Goal: Transaction & Acquisition: Purchase product/service

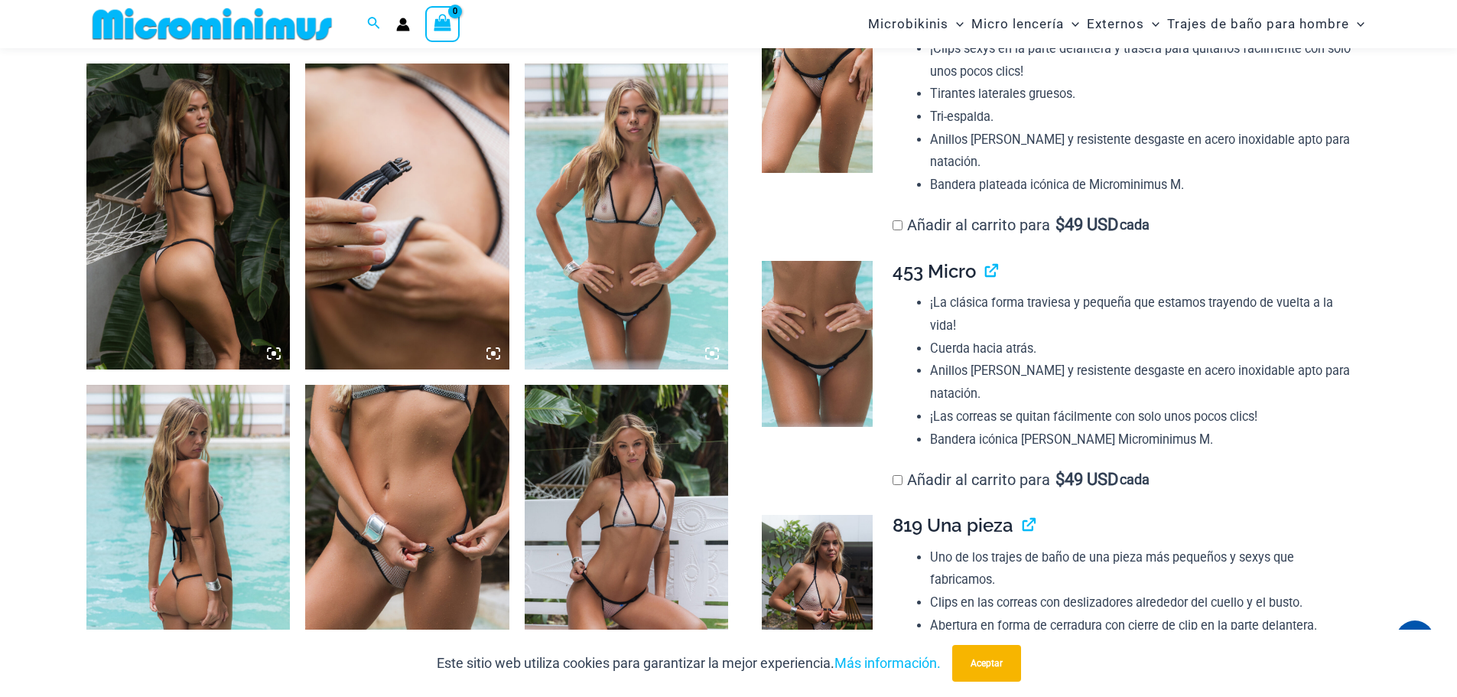
scroll to position [1058, 0]
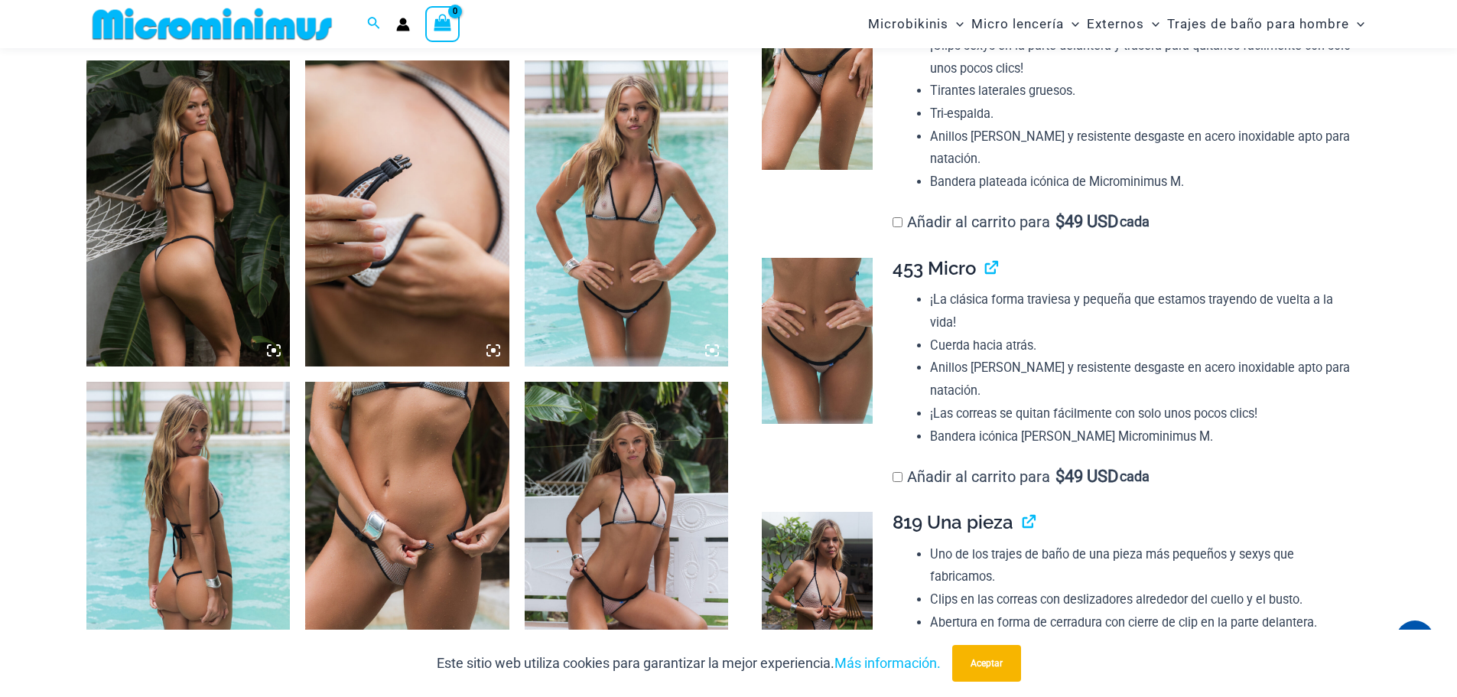
type input "**********"
click at [834, 335] on img at bounding box center [817, 341] width 111 height 167
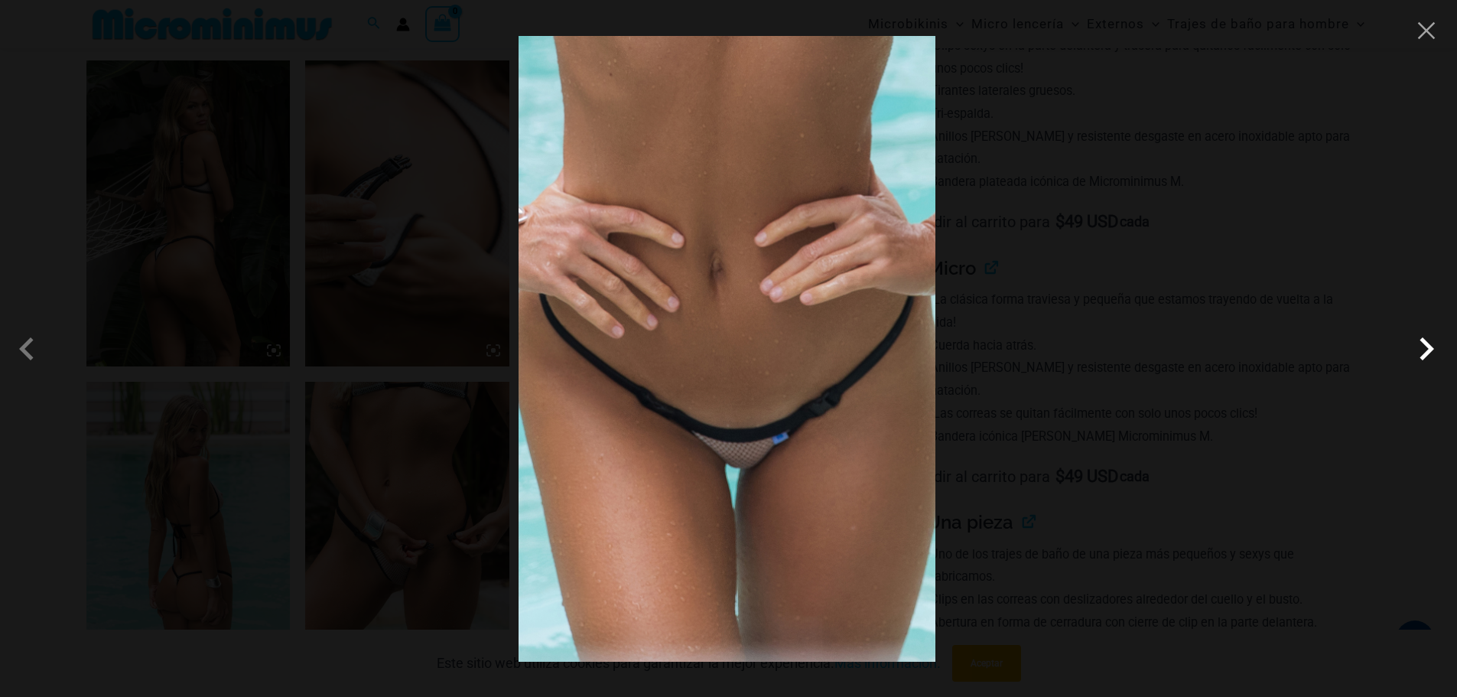
click at [1421, 345] on span at bounding box center [1427, 349] width 46 height 46
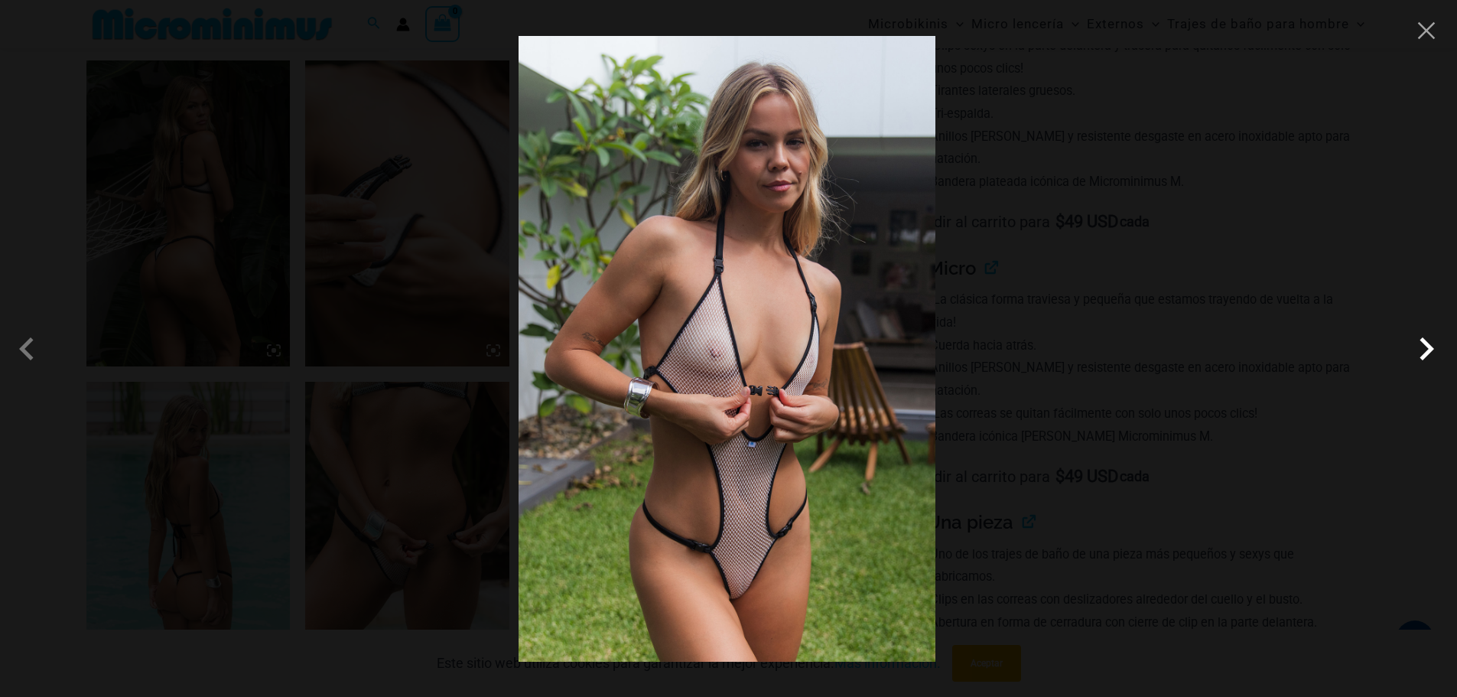
click at [1420, 344] on span at bounding box center [1427, 349] width 46 height 46
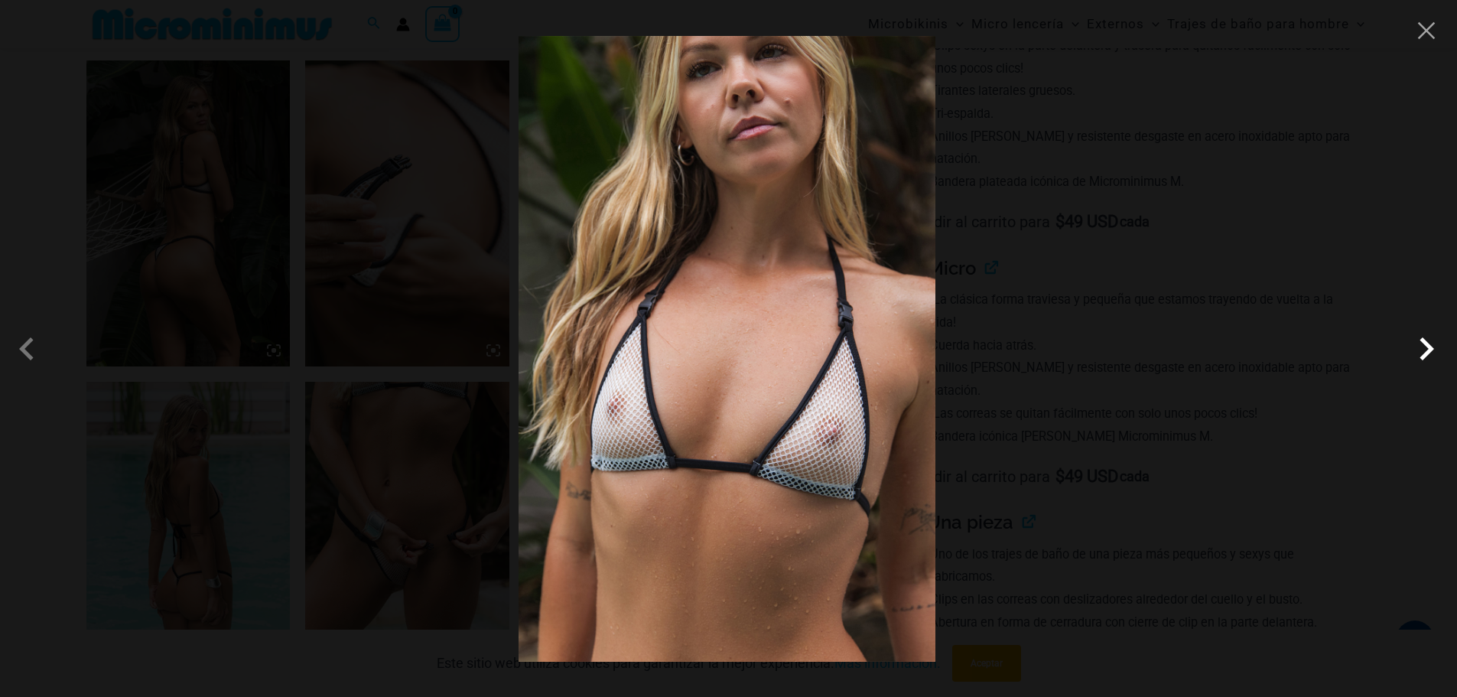
click at [1420, 344] on span at bounding box center [1427, 349] width 46 height 46
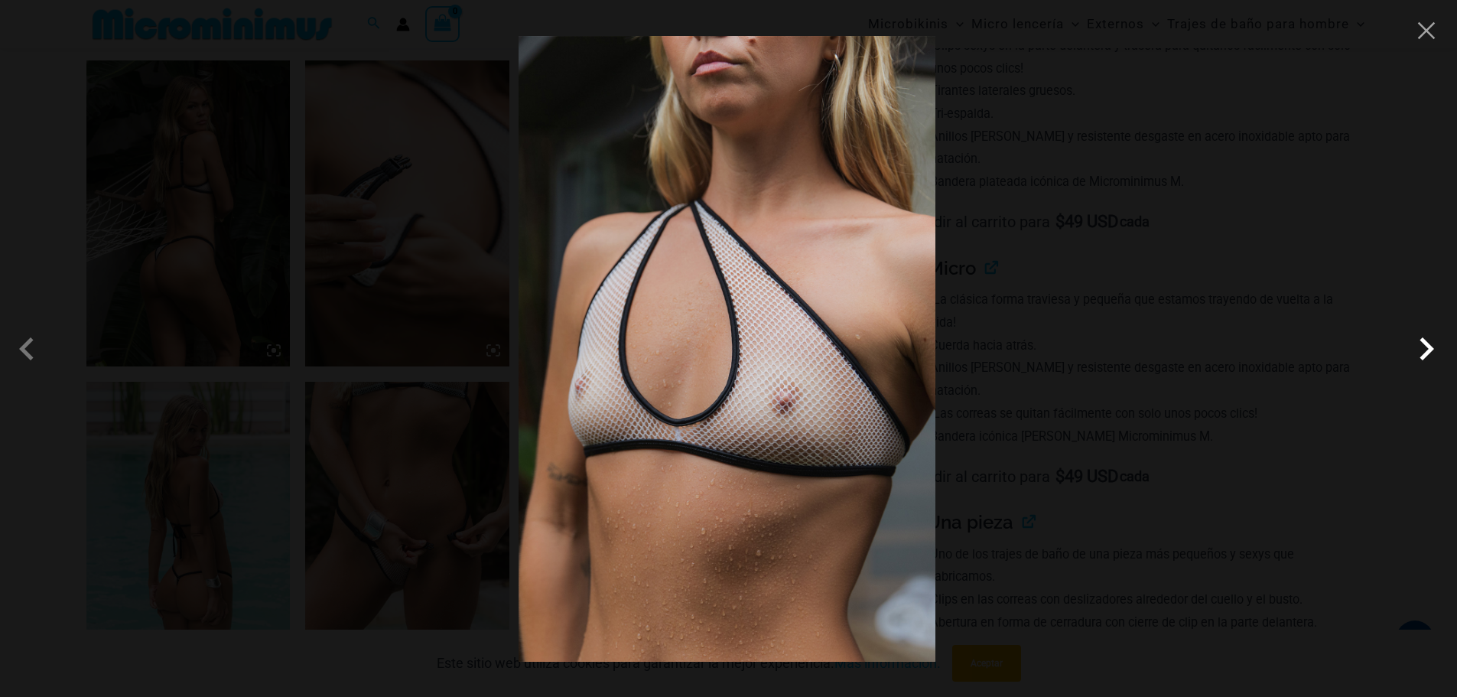
click at [1420, 344] on span at bounding box center [1427, 349] width 46 height 46
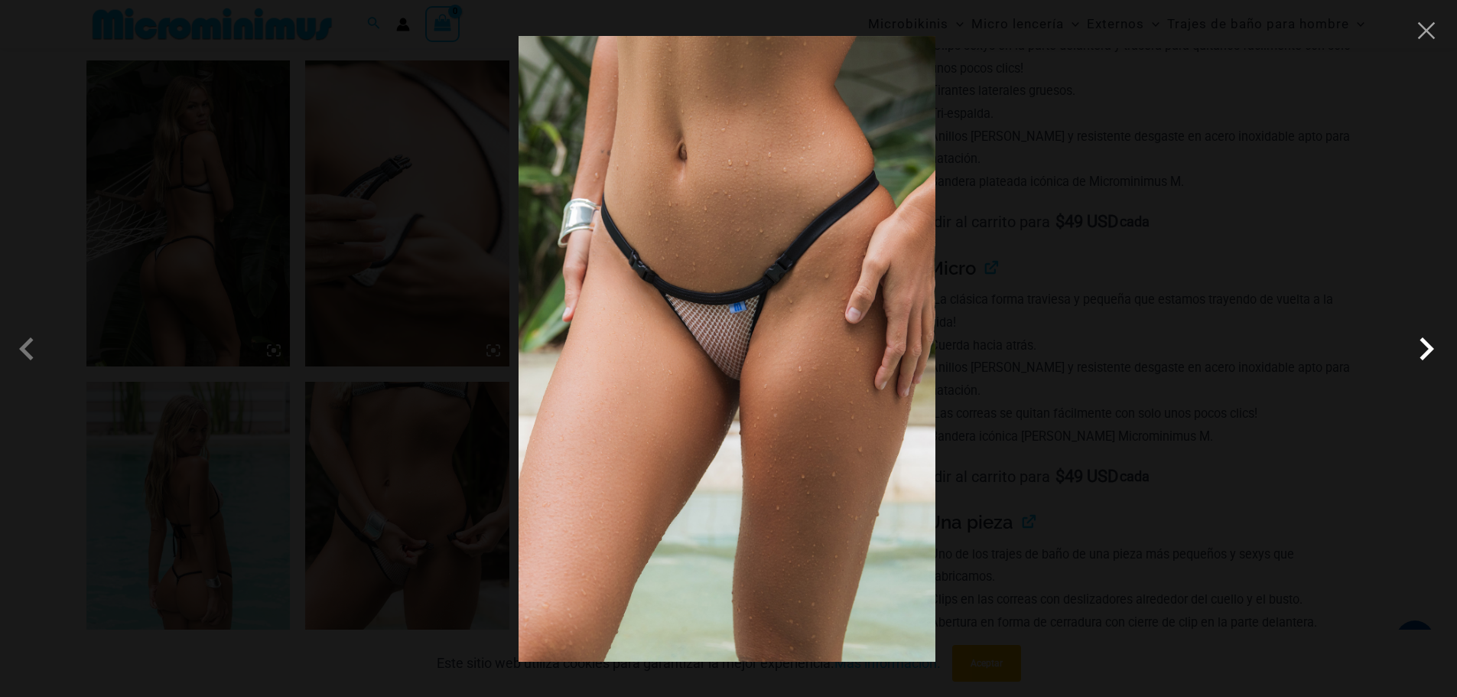
click at [1420, 344] on span at bounding box center [1427, 349] width 46 height 46
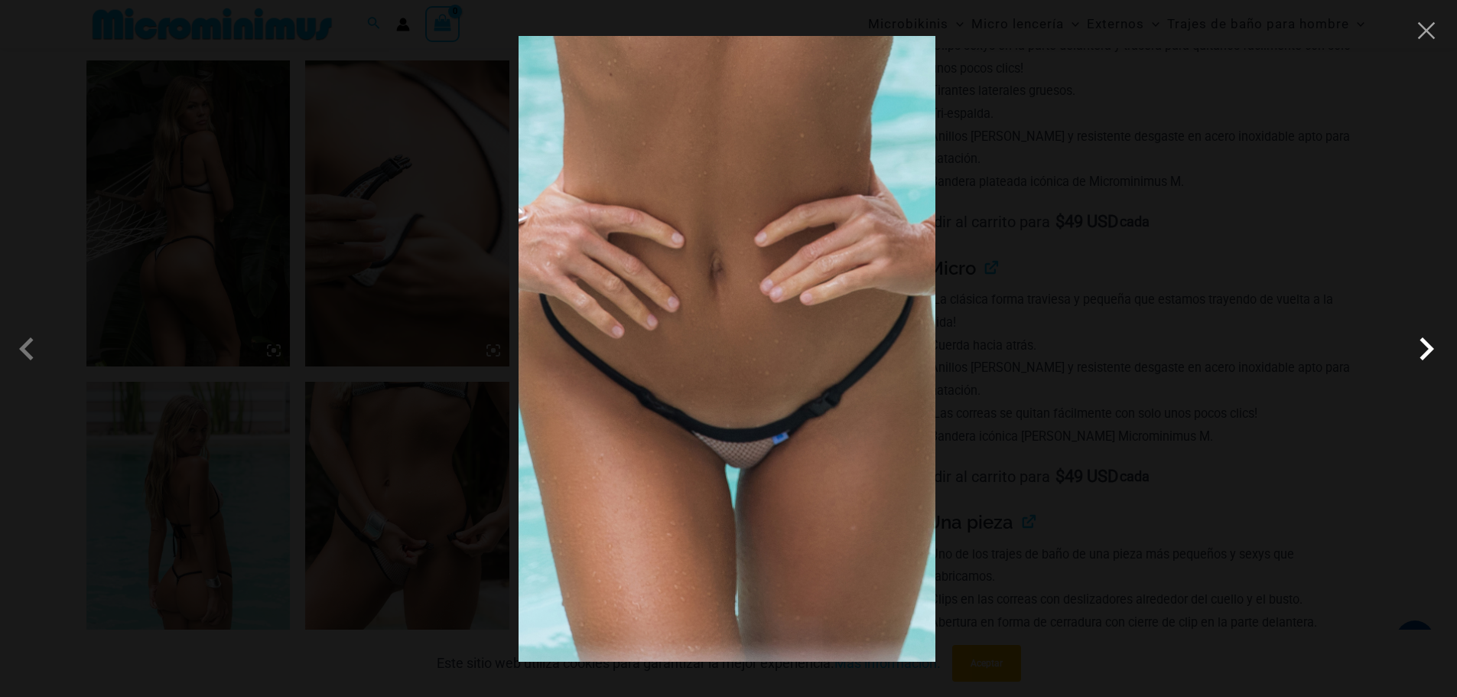
click at [1420, 344] on span at bounding box center [1427, 349] width 46 height 46
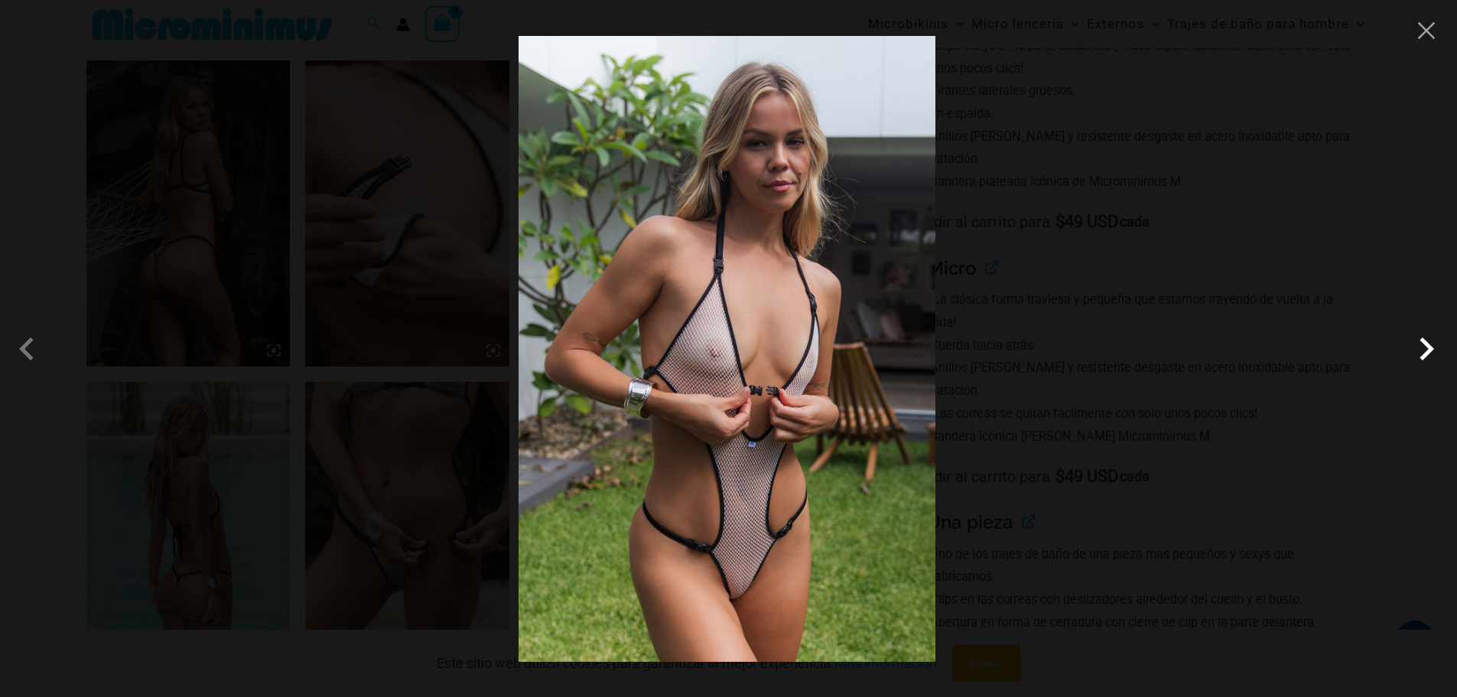
click at [1420, 344] on span at bounding box center [1427, 349] width 46 height 46
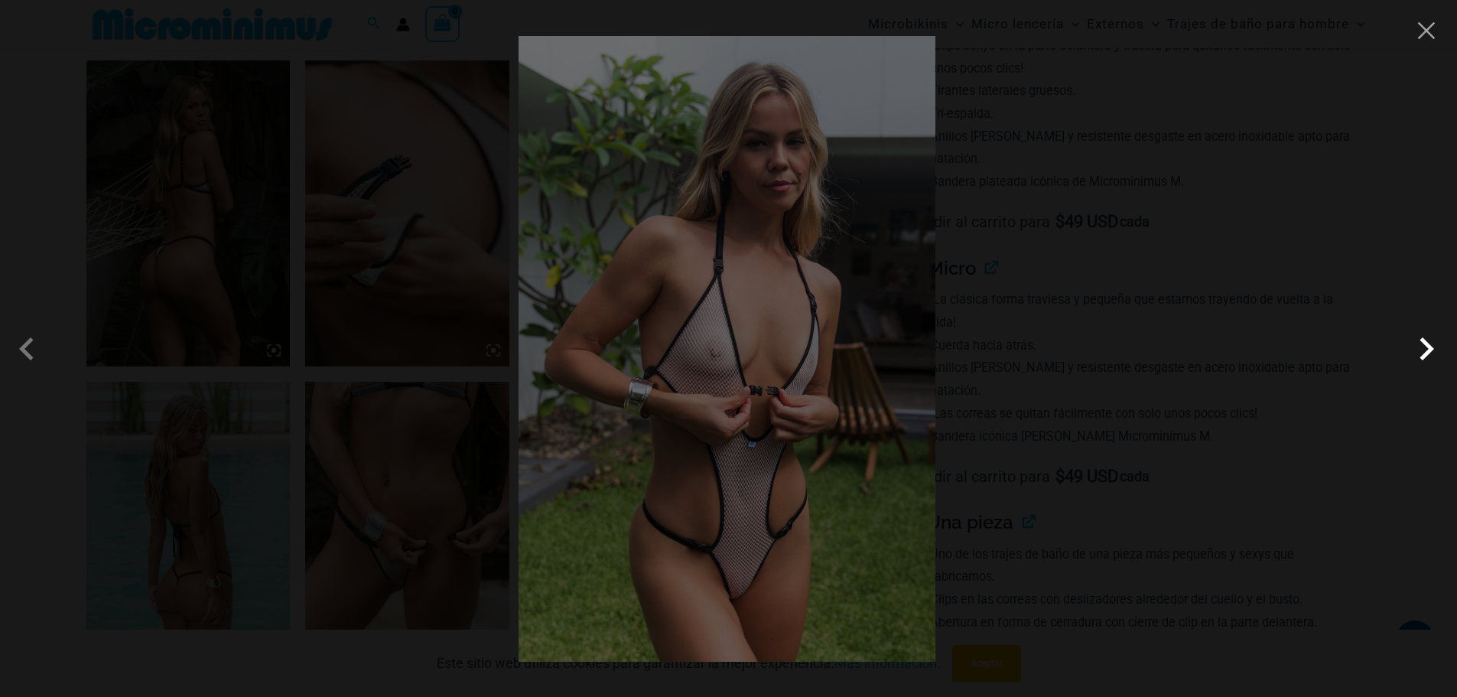
click at [1420, 344] on span at bounding box center [1427, 349] width 46 height 46
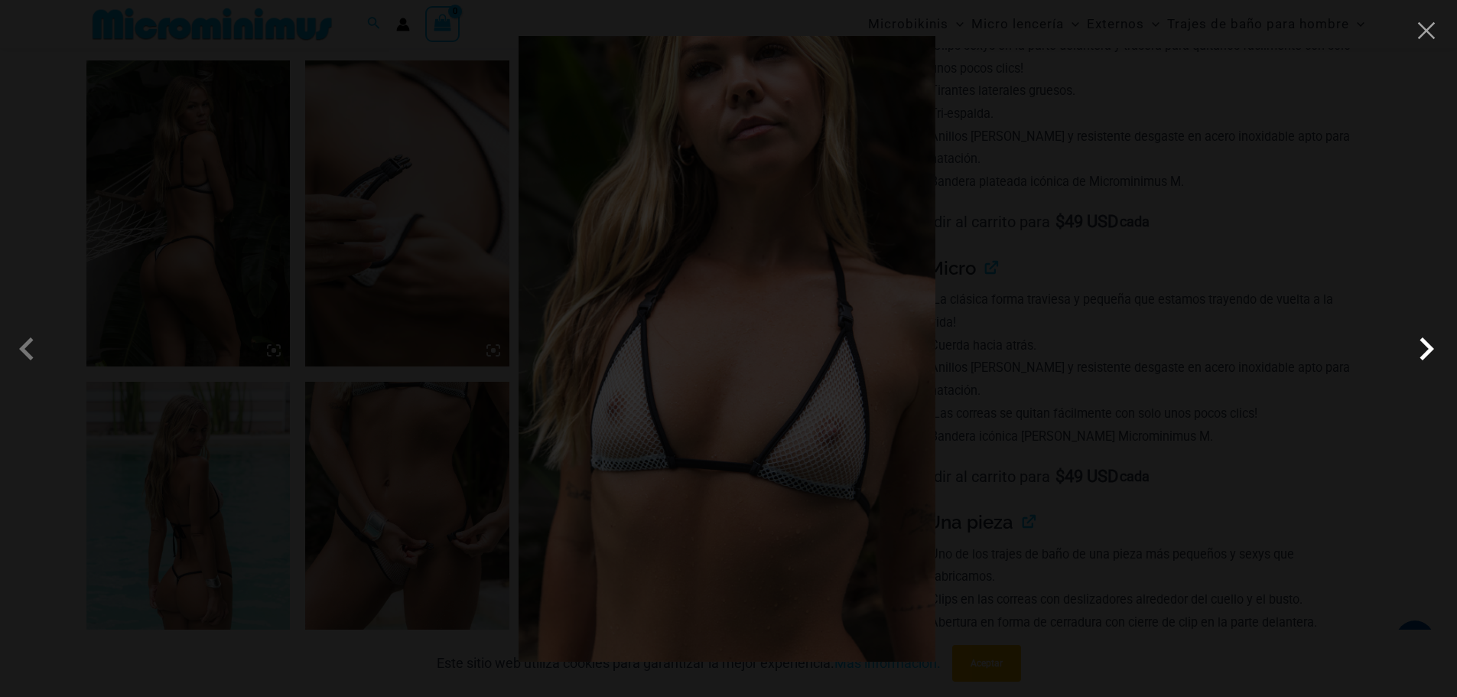
click at [1420, 344] on span at bounding box center [1427, 349] width 46 height 46
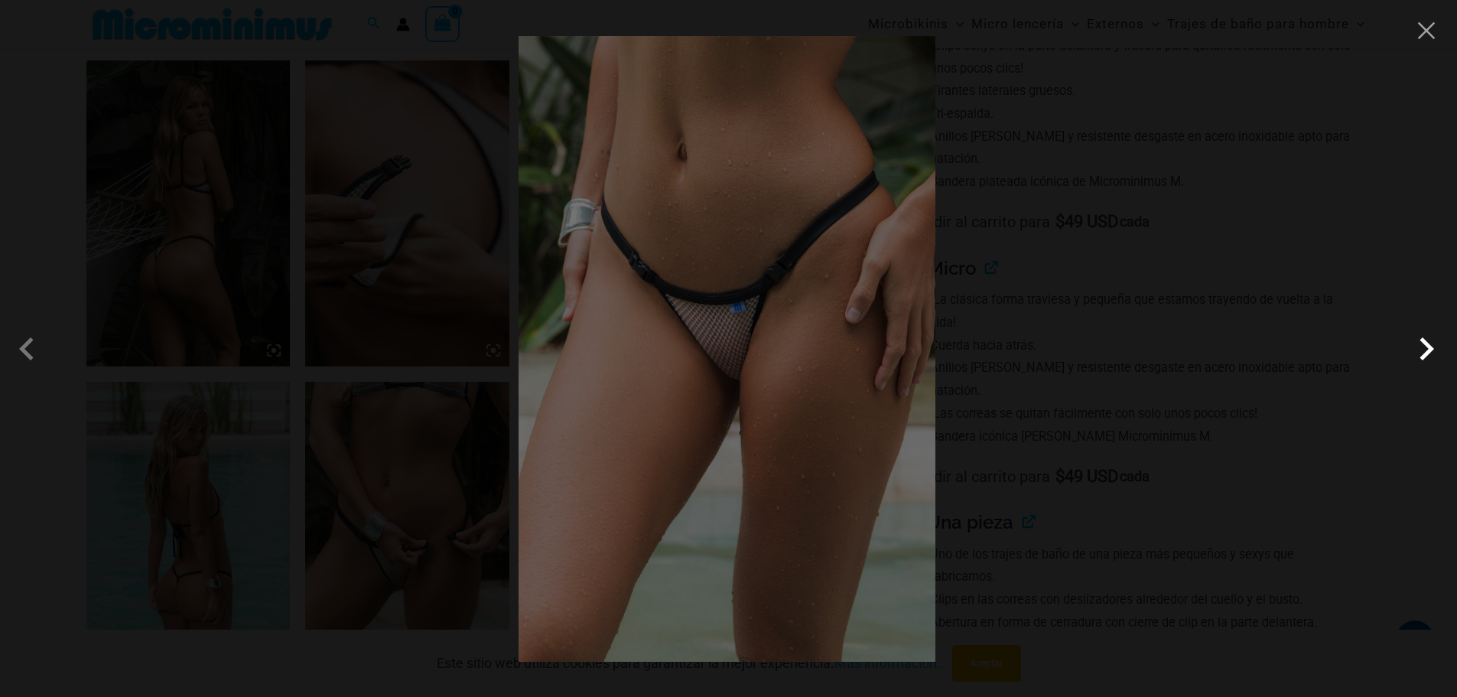
click at [1420, 344] on span at bounding box center [1427, 349] width 46 height 46
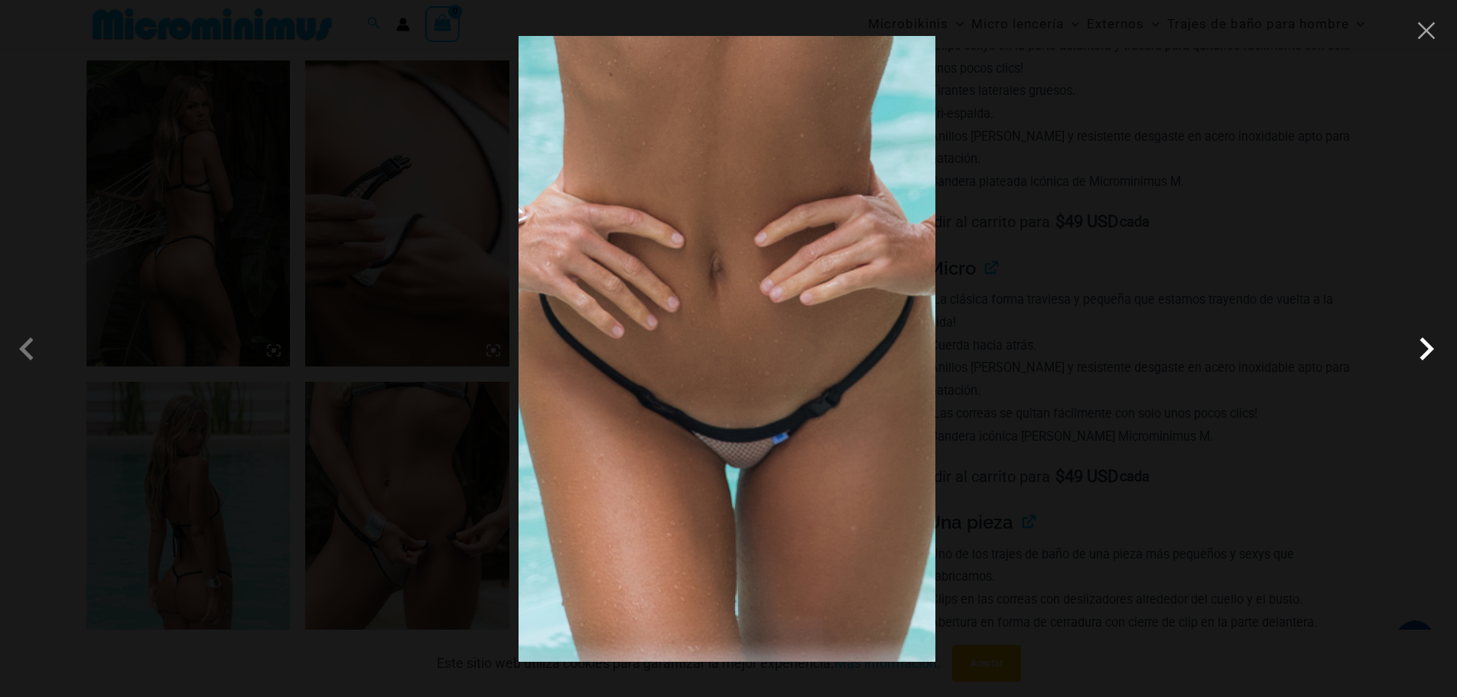
click at [1420, 344] on span at bounding box center [1427, 349] width 46 height 46
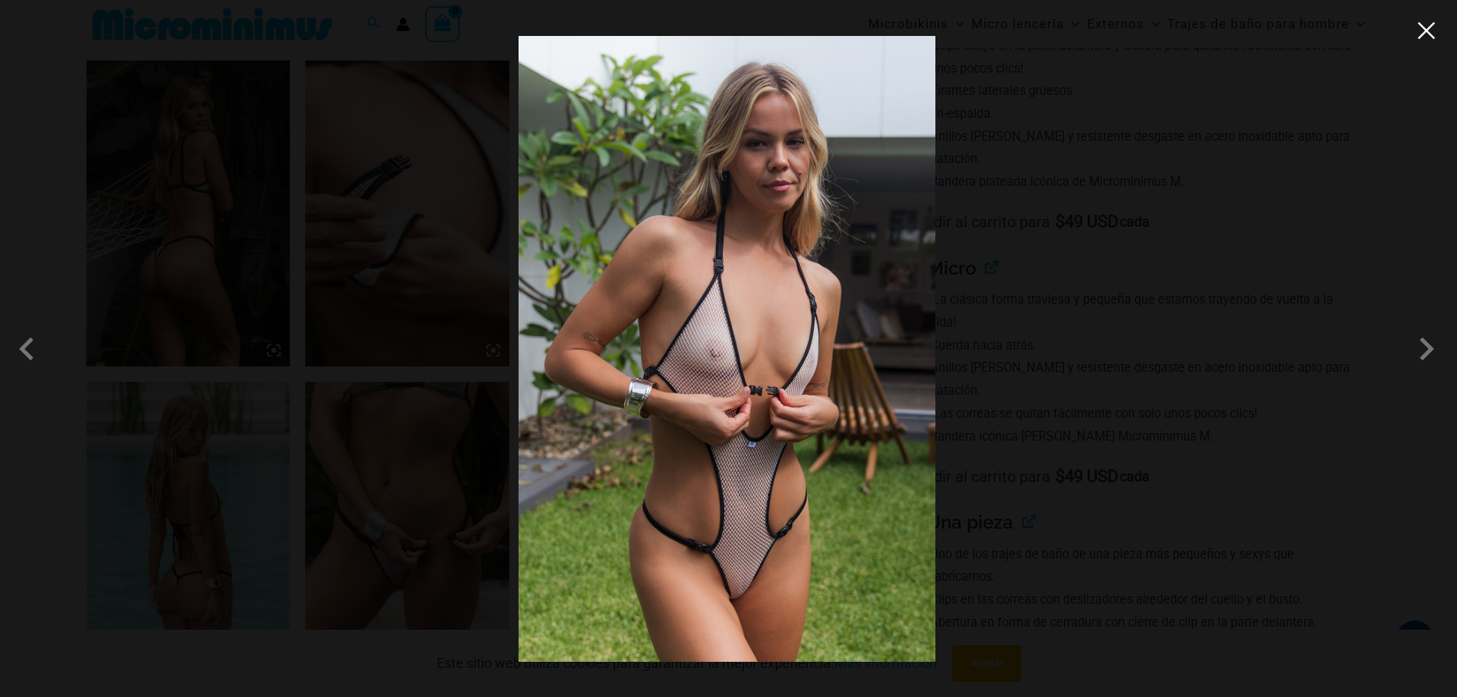
click at [1430, 39] on button "Close" at bounding box center [1426, 30] width 23 height 23
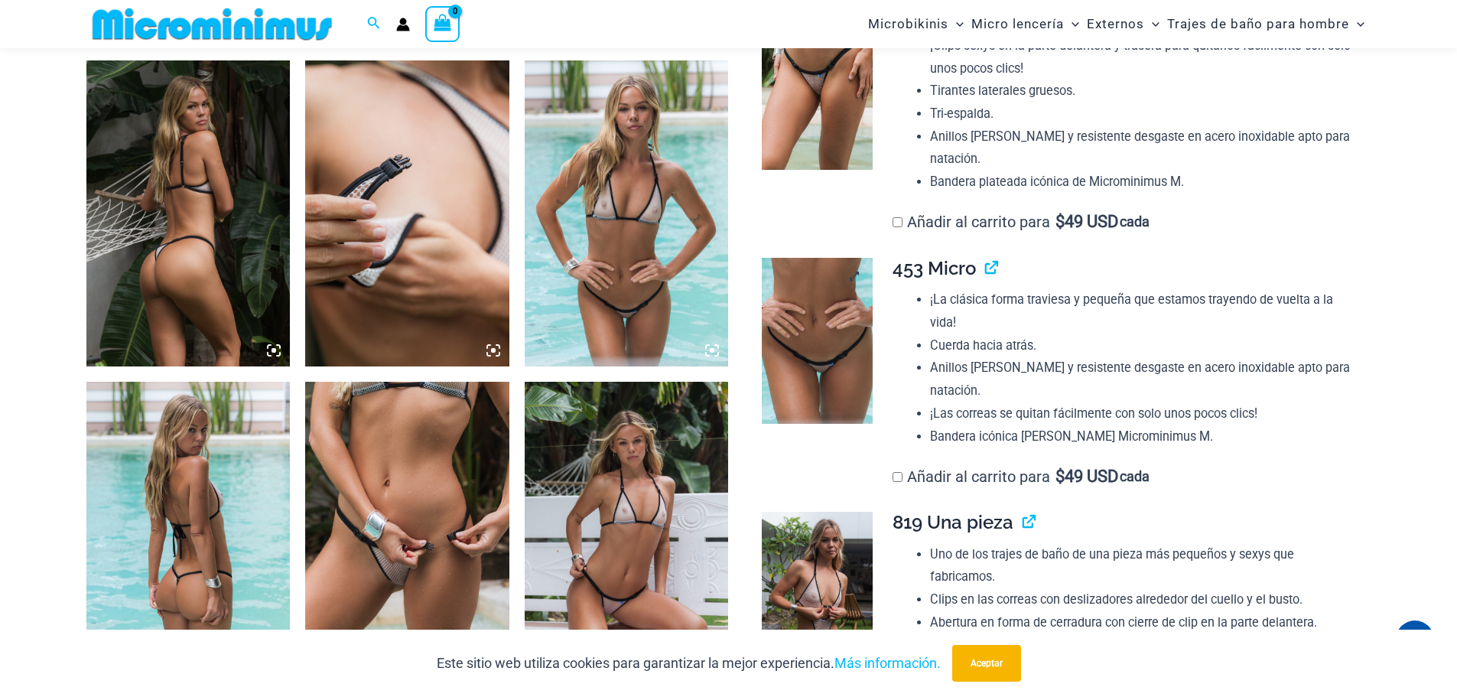
click at [858, 334] on img at bounding box center [817, 341] width 111 height 167
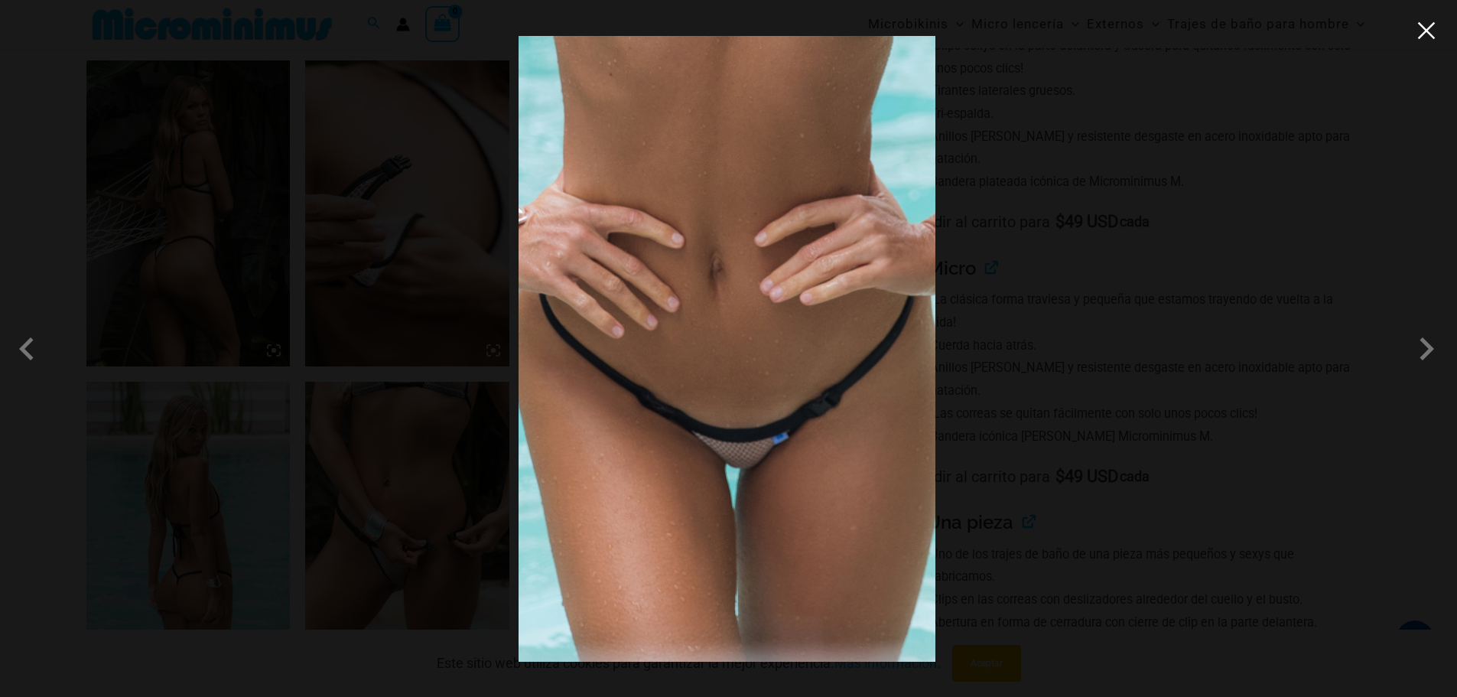
click at [1426, 35] on button "Close" at bounding box center [1426, 30] width 23 height 23
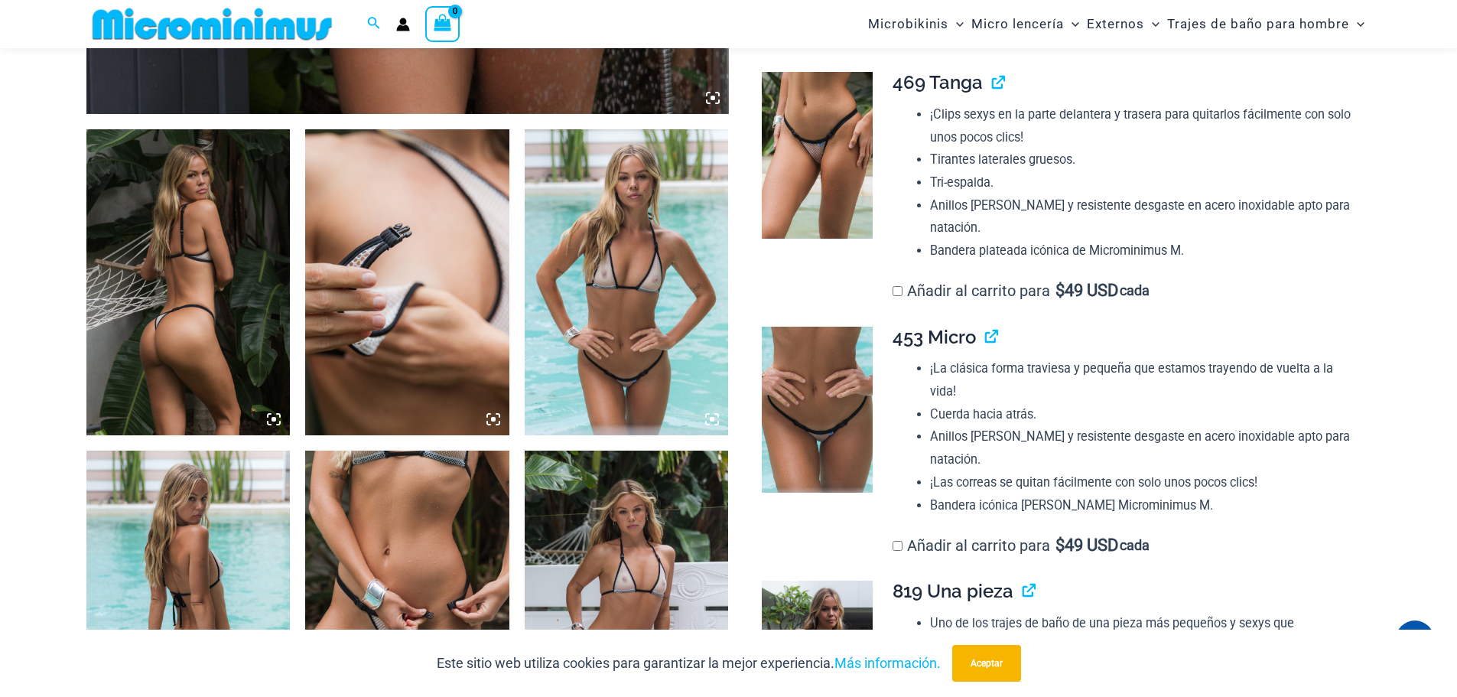
scroll to position [905, 0]
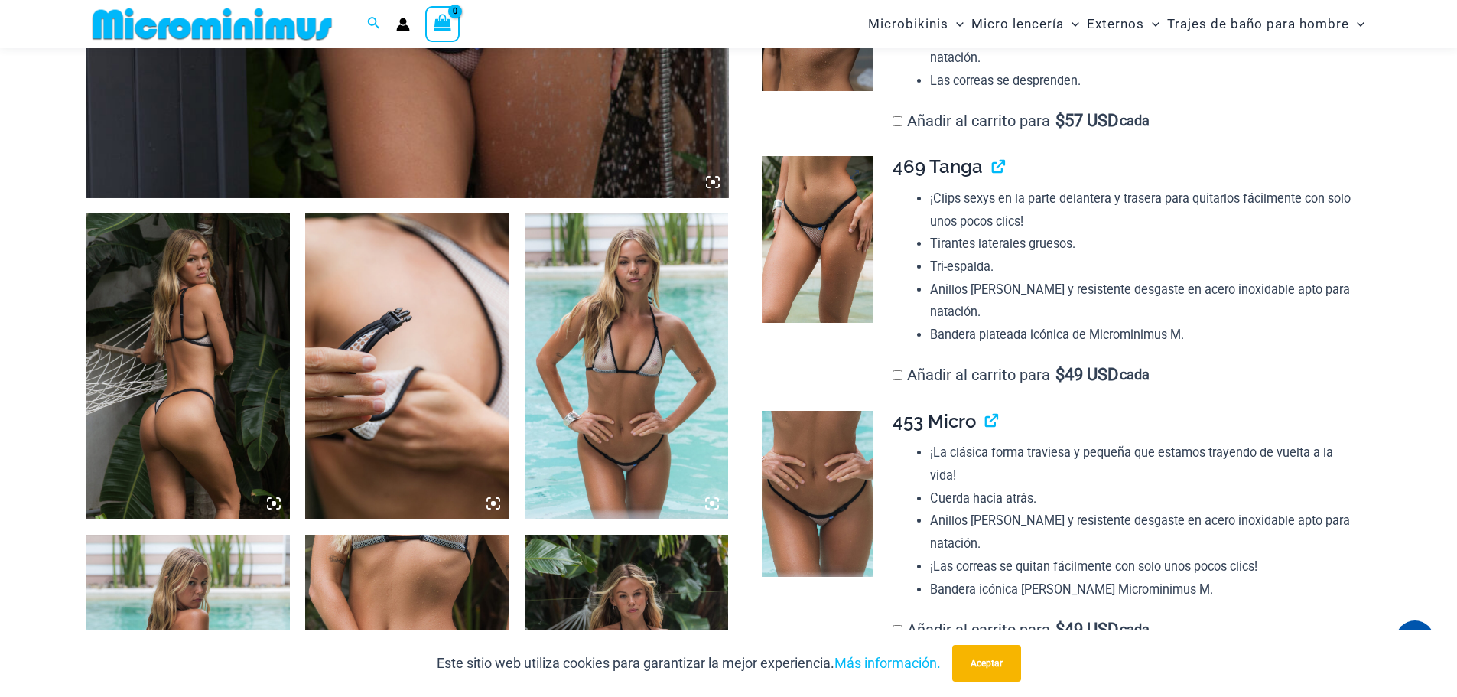
click at [829, 229] on img at bounding box center [817, 239] width 111 height 167
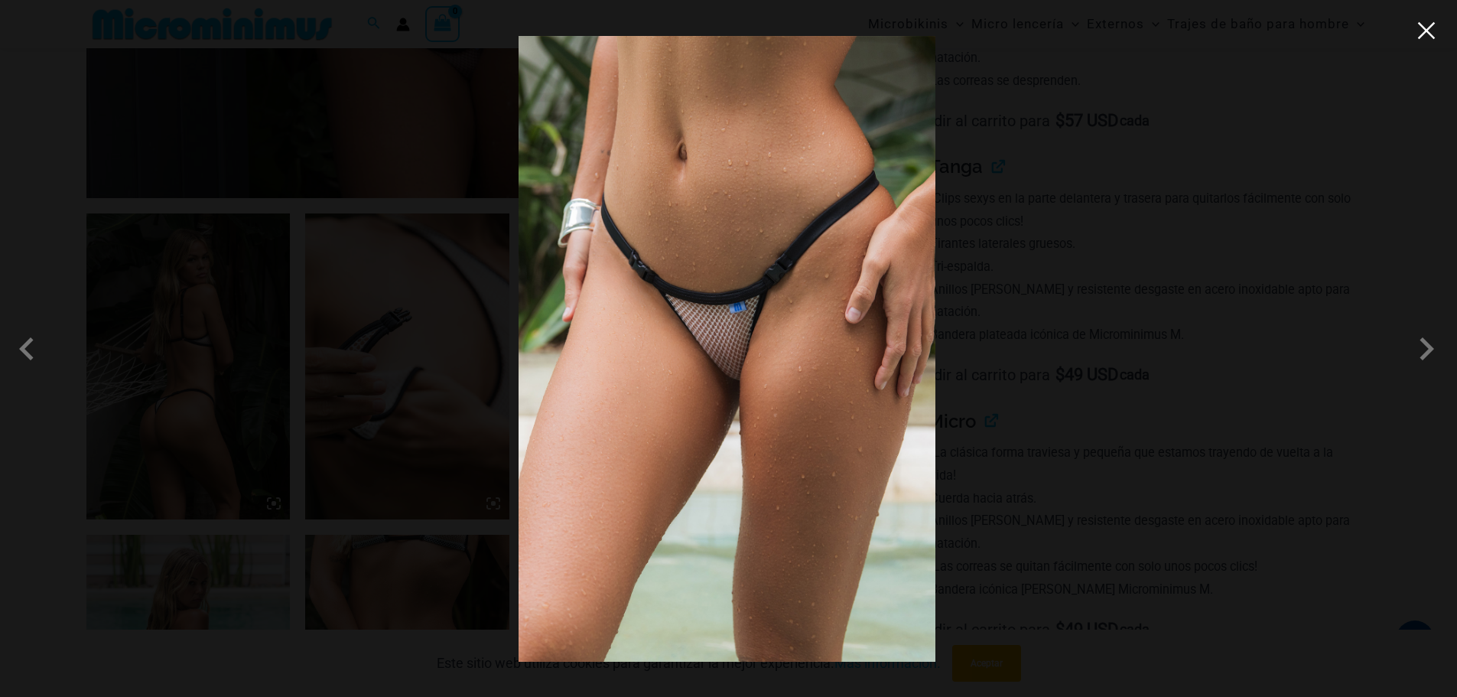
click at [1425, 32] on button "Close" at bounding box center [1426, 30] width 23 height 23
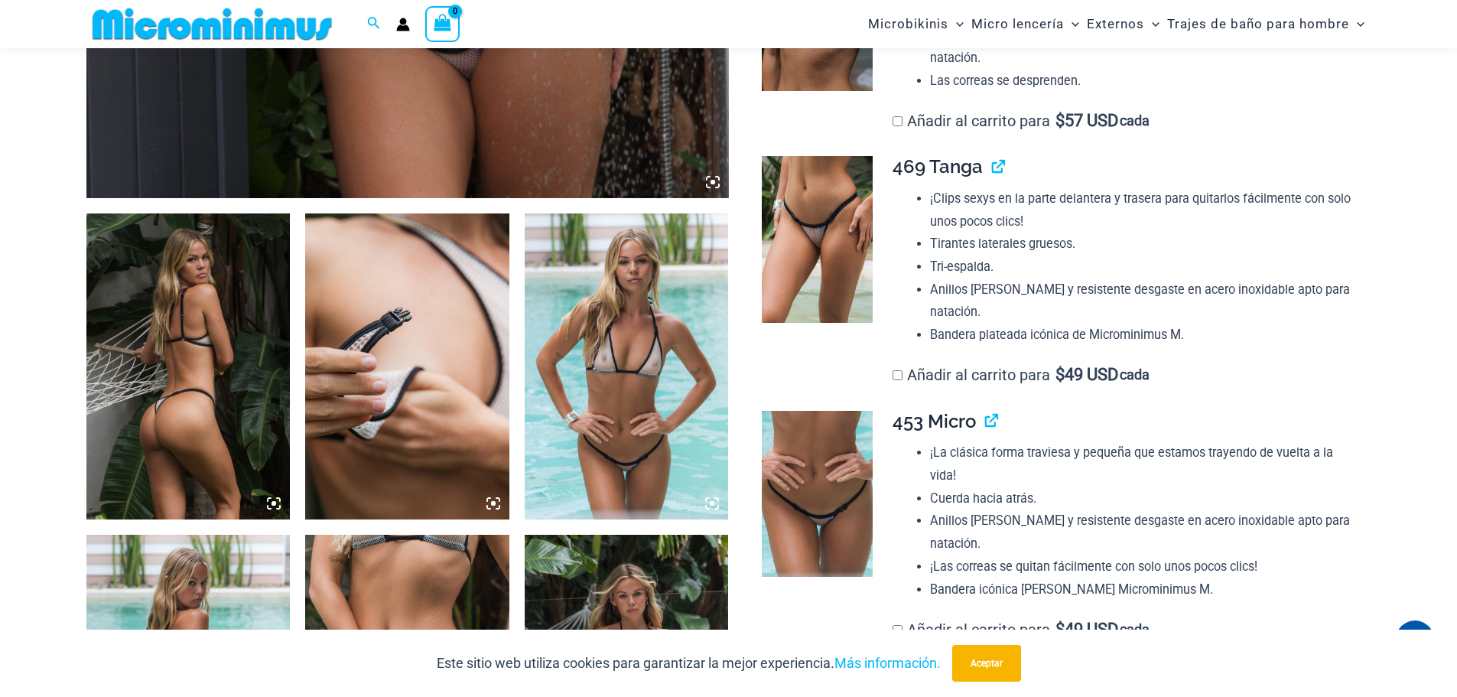
click at [180, 395] on img at bounding box center [188, 366] width 204 height 306
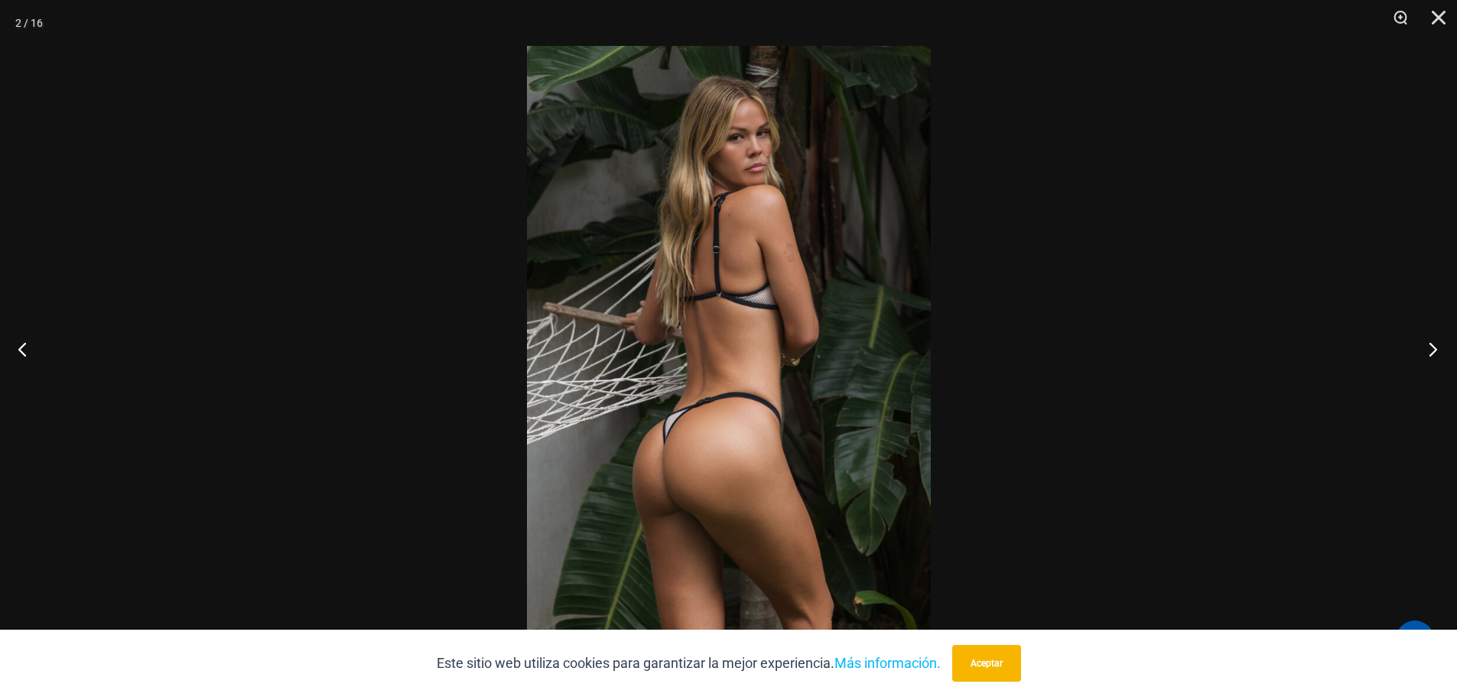
click at [1436, 346] on button "Próximo" at bounding box center [1428, 349] width 57 height 76
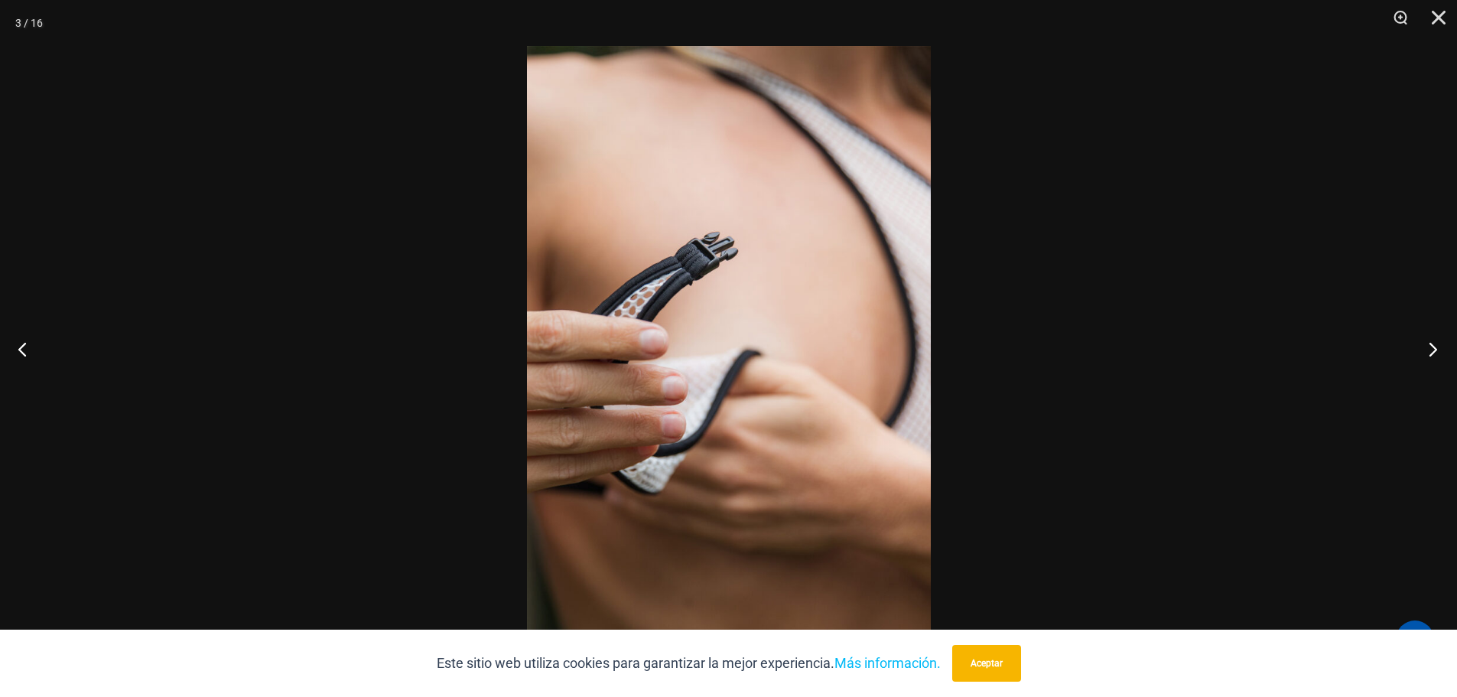
click at [1435, 346] on button "Próximo" at bounding box center [1428, 349] width 57 height 76
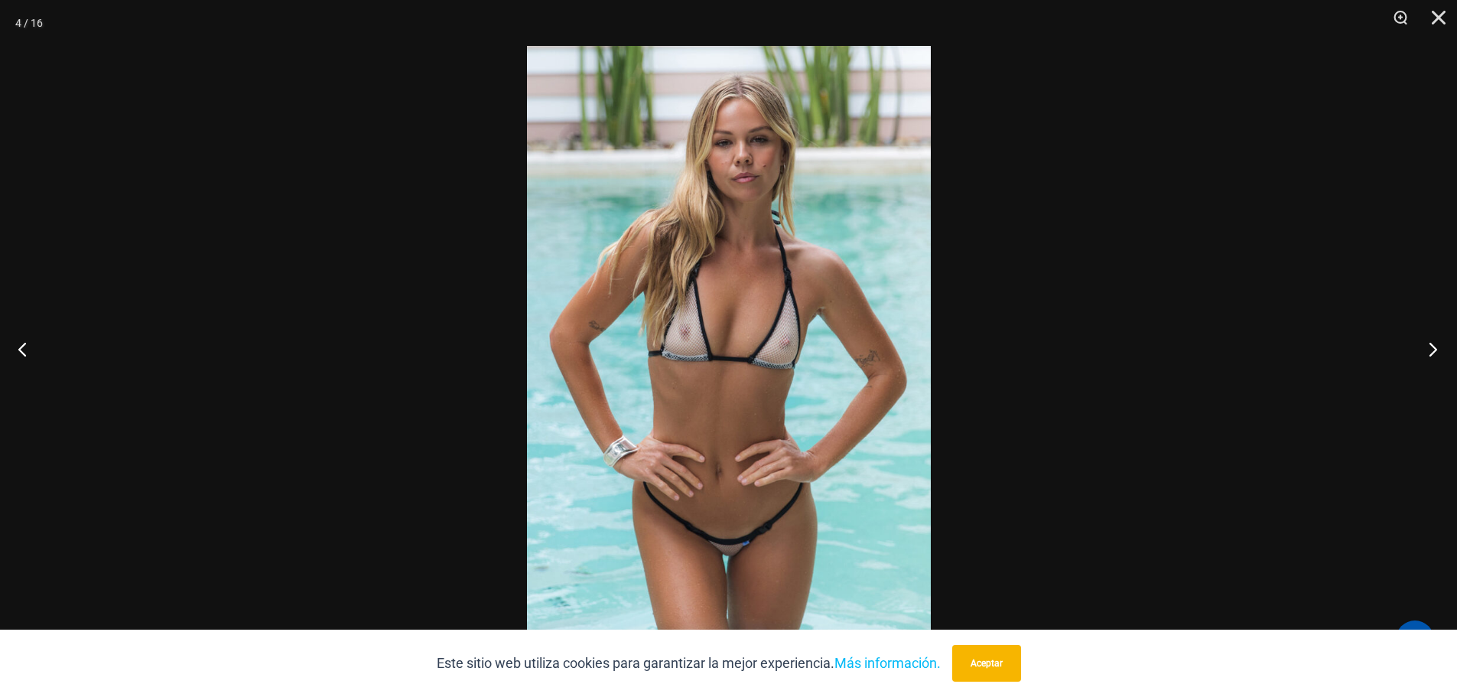
click at [1435, 346] on button "Próximo" at bounding box center [1428, 349] width 57 height 76
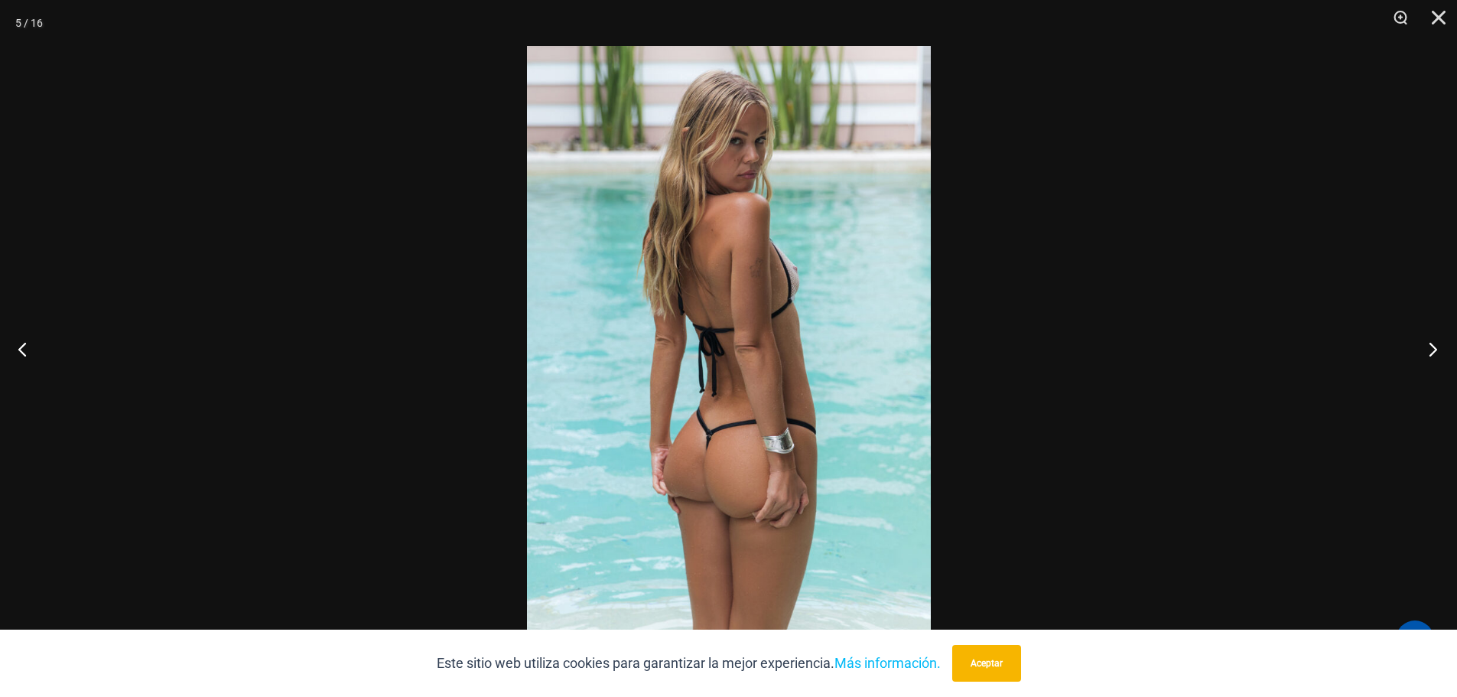
click at [1435, 346] on button "Próximo" at bounding box center [1428, 349] width 57 height 76
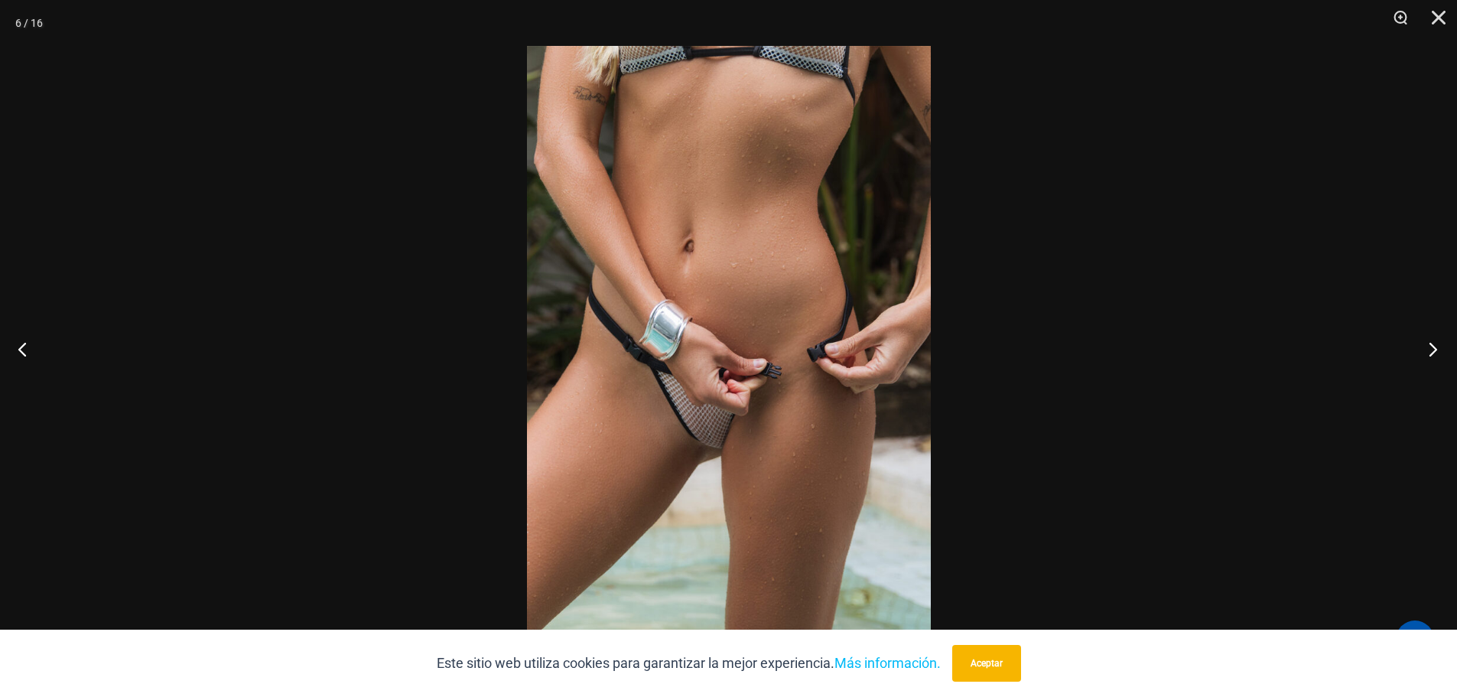
click at [1435, 346] on button "Próximo" at bounding box center [1428, 349] width 57 height 76
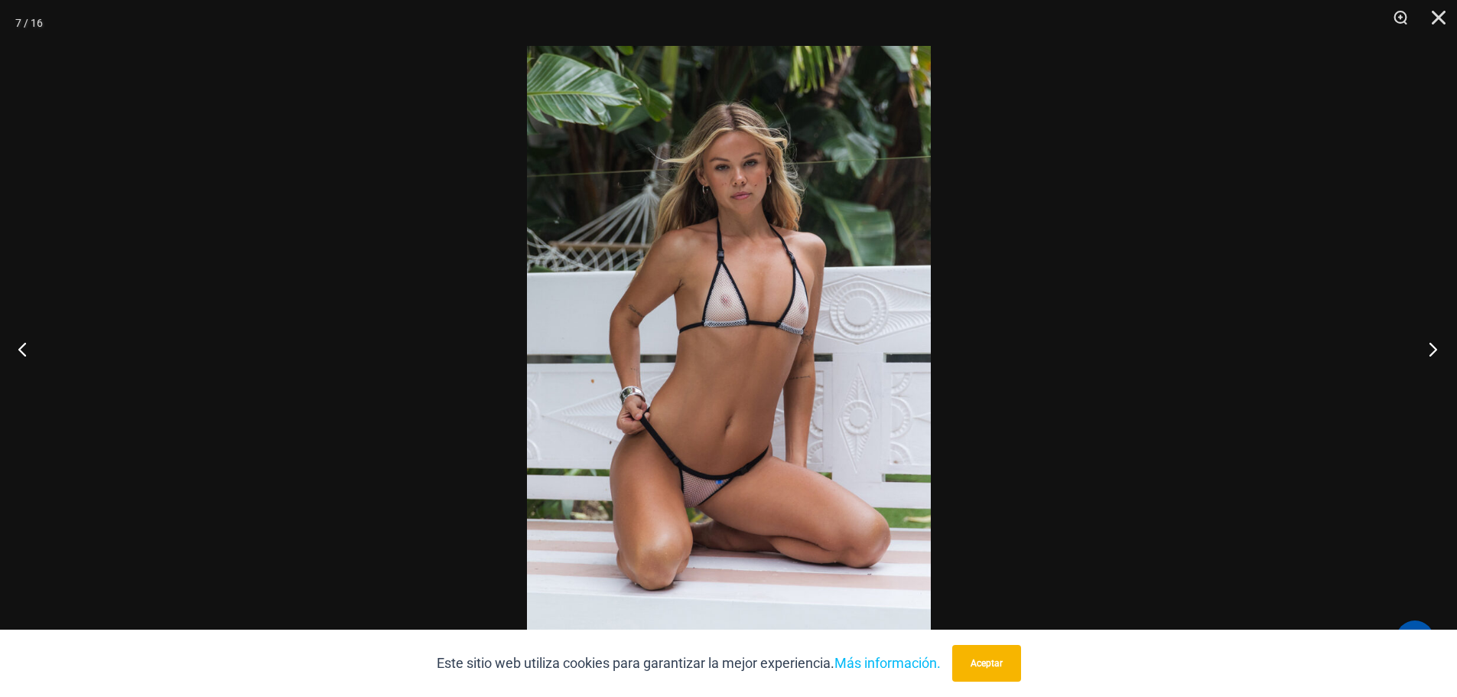
click at [1435, 346] on button "Próximo" at bounding box center [1428, 349] width 57 height 76
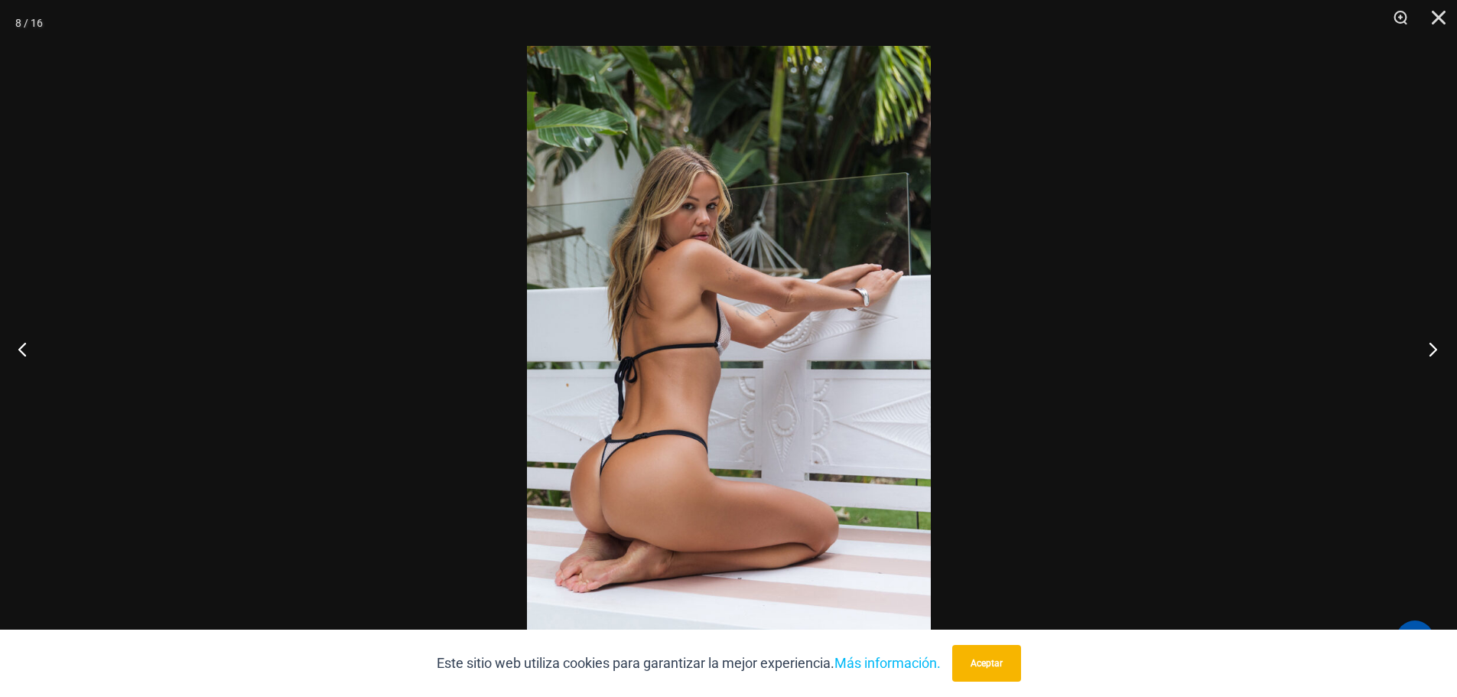
click at [1435, 346] on button "Próximo" at bounding box center [1428, 349] width 57 height 76
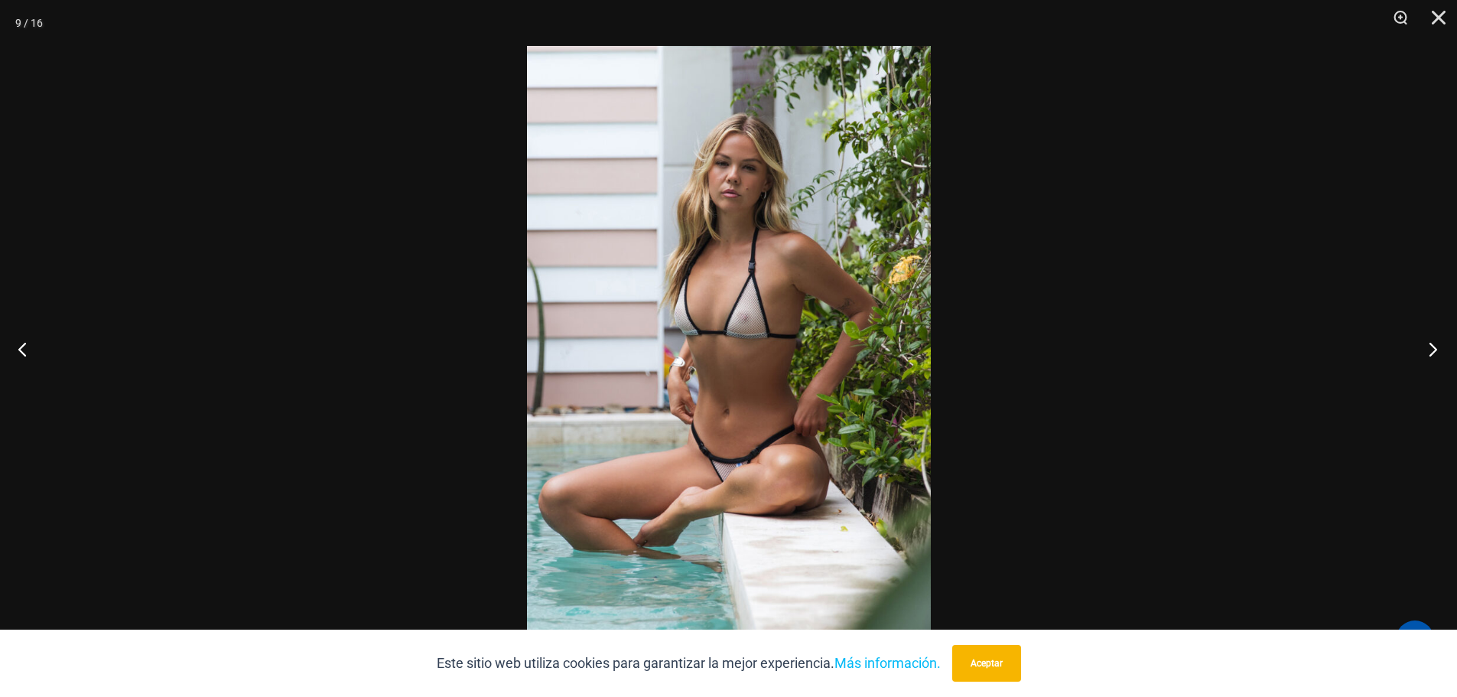
click at [1435, 346] on button "Próximo" at bounding box center [1428, 349] width 57 height 76
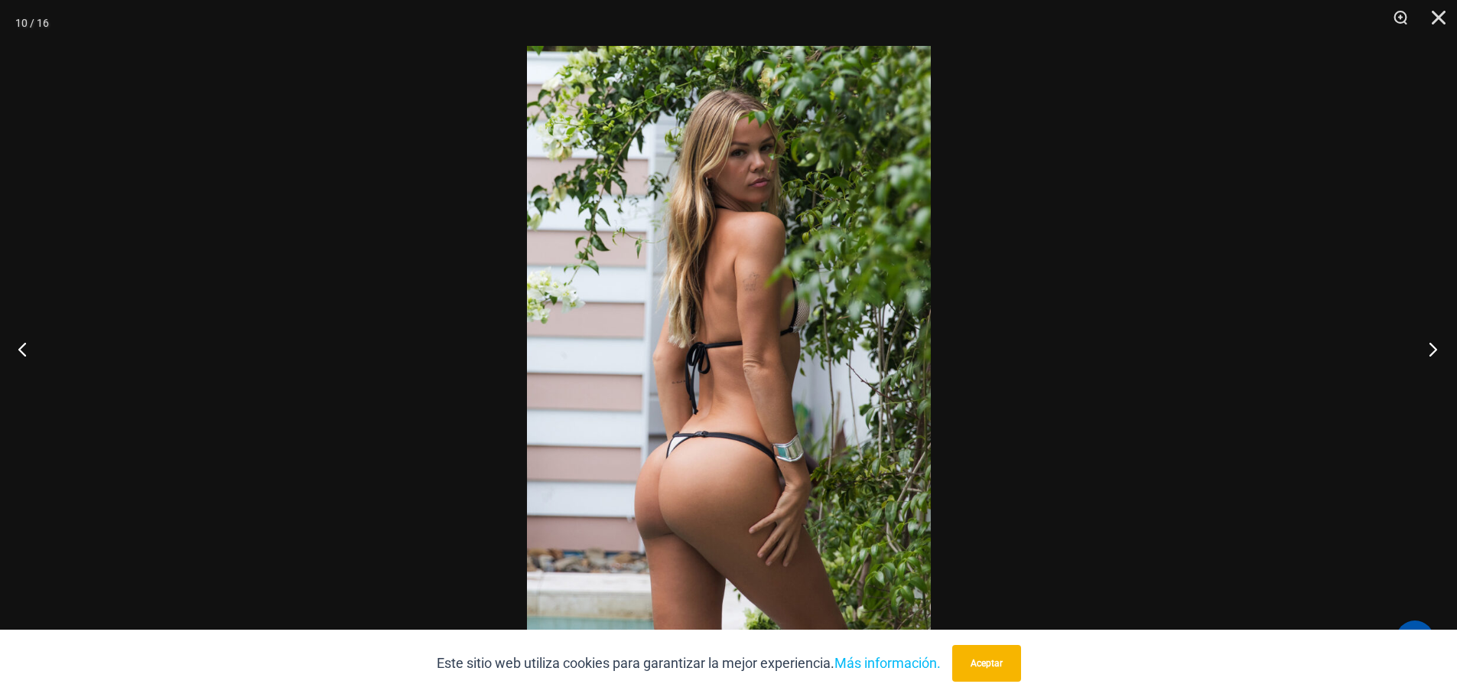
click at [1435, 346] on button "Próximo" at bounding box center [1428, 349] width 57 height 76
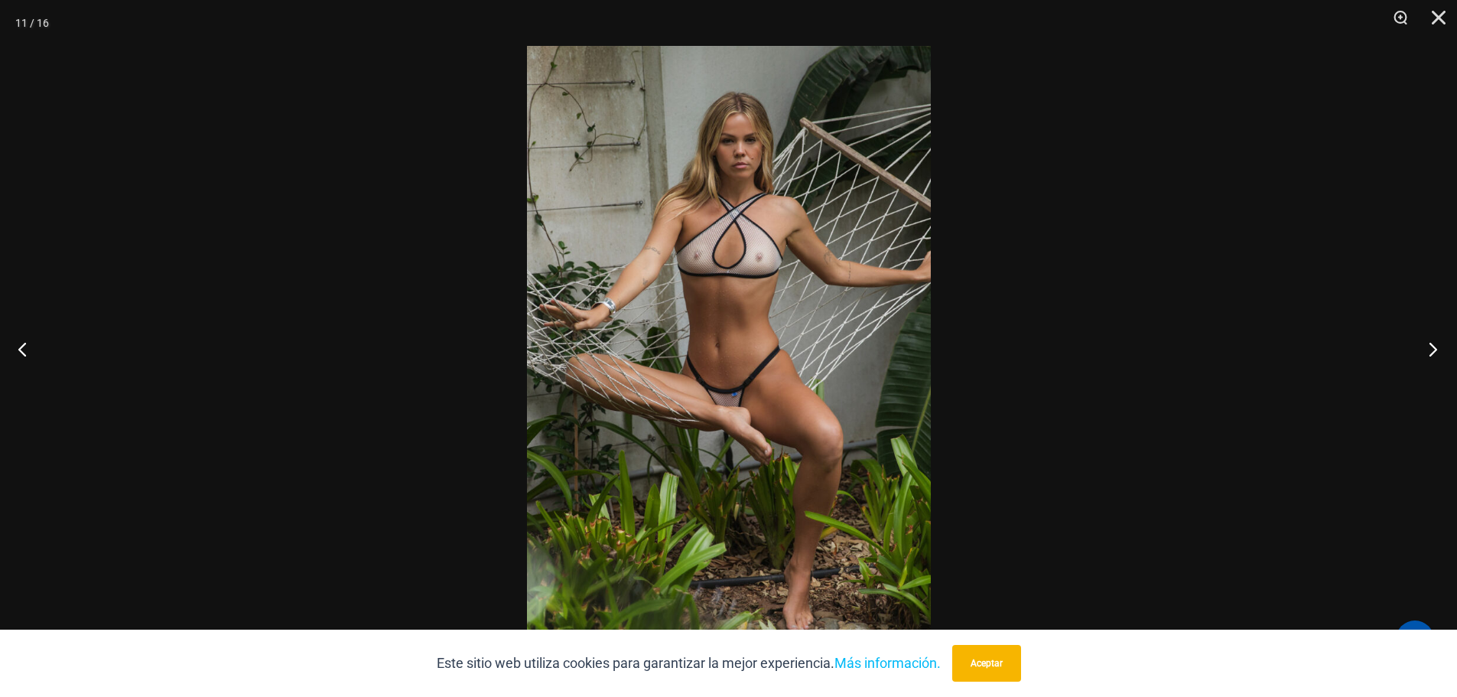
click at [1435, 346] on button "Próximo" at bounding box center [1428, 349] width 57 height 76
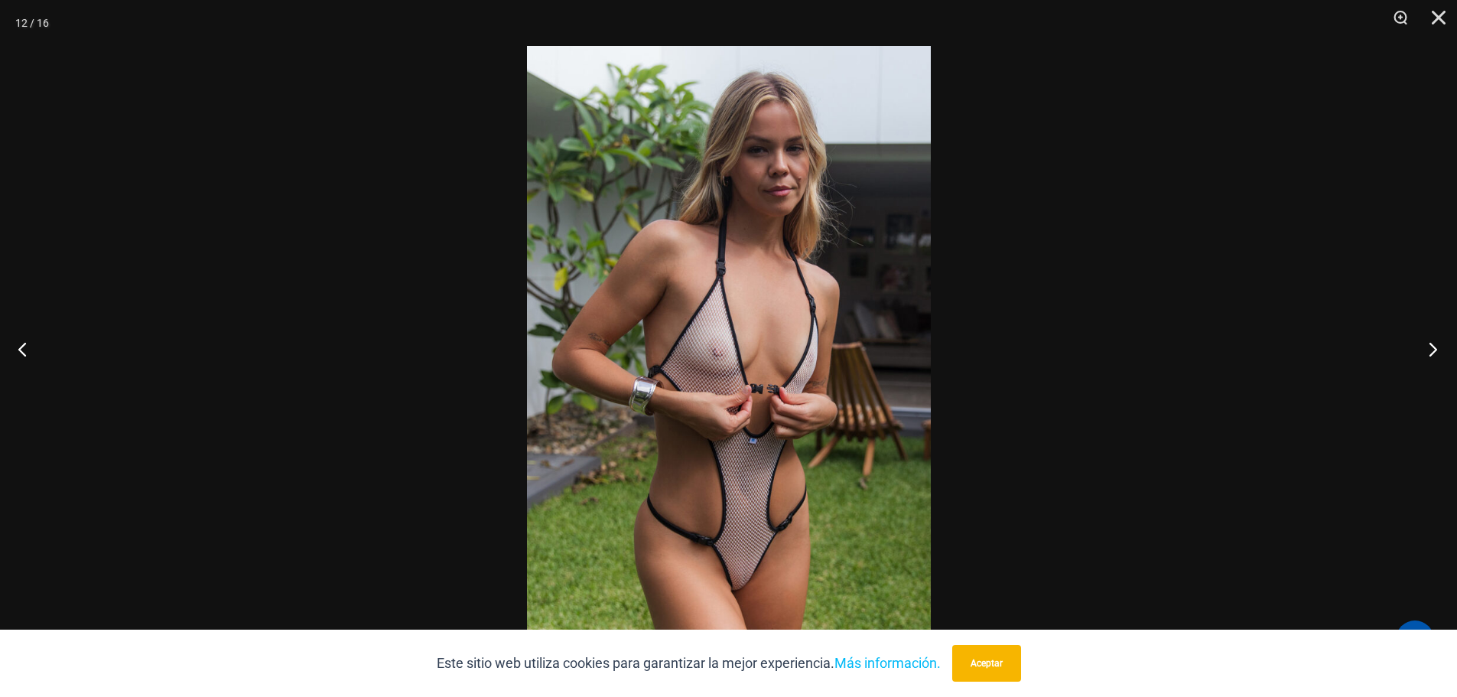
click at [1435, 346] on button "Próximo" at bounding box center [1428, 349] width 57 height 76
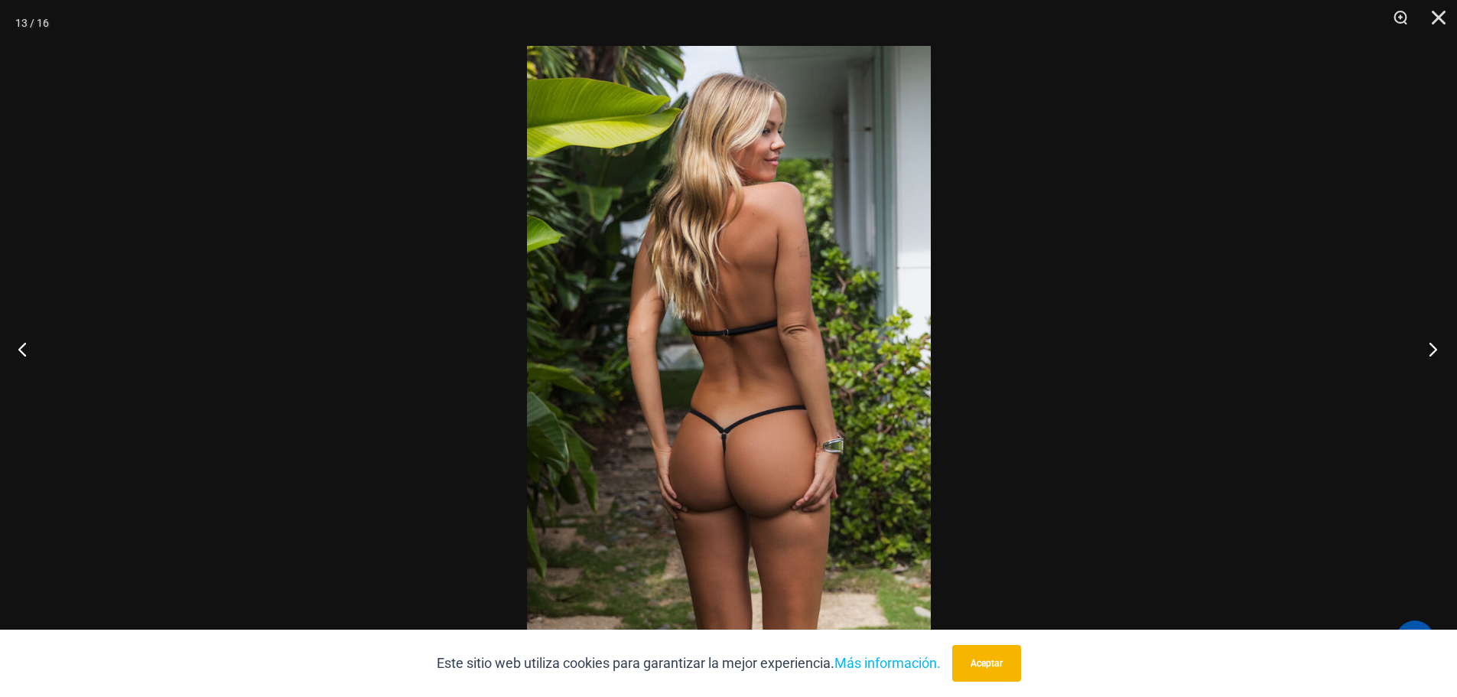
click at [1435, 346] on button "Próximo" at bounding box center [1428, 349] width 57 height 76
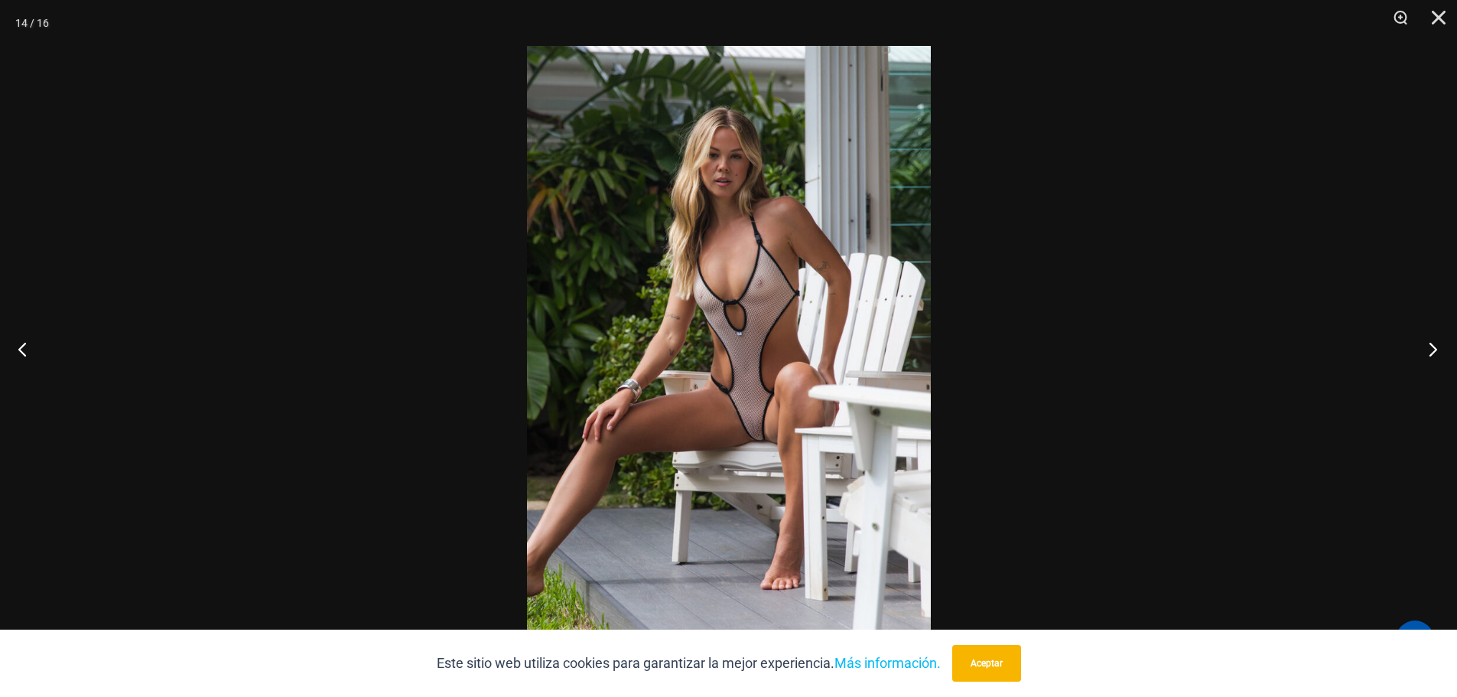
click at [1435, 346] on button "Próximo" at bounding box center [1428, 349] width 57 height 76
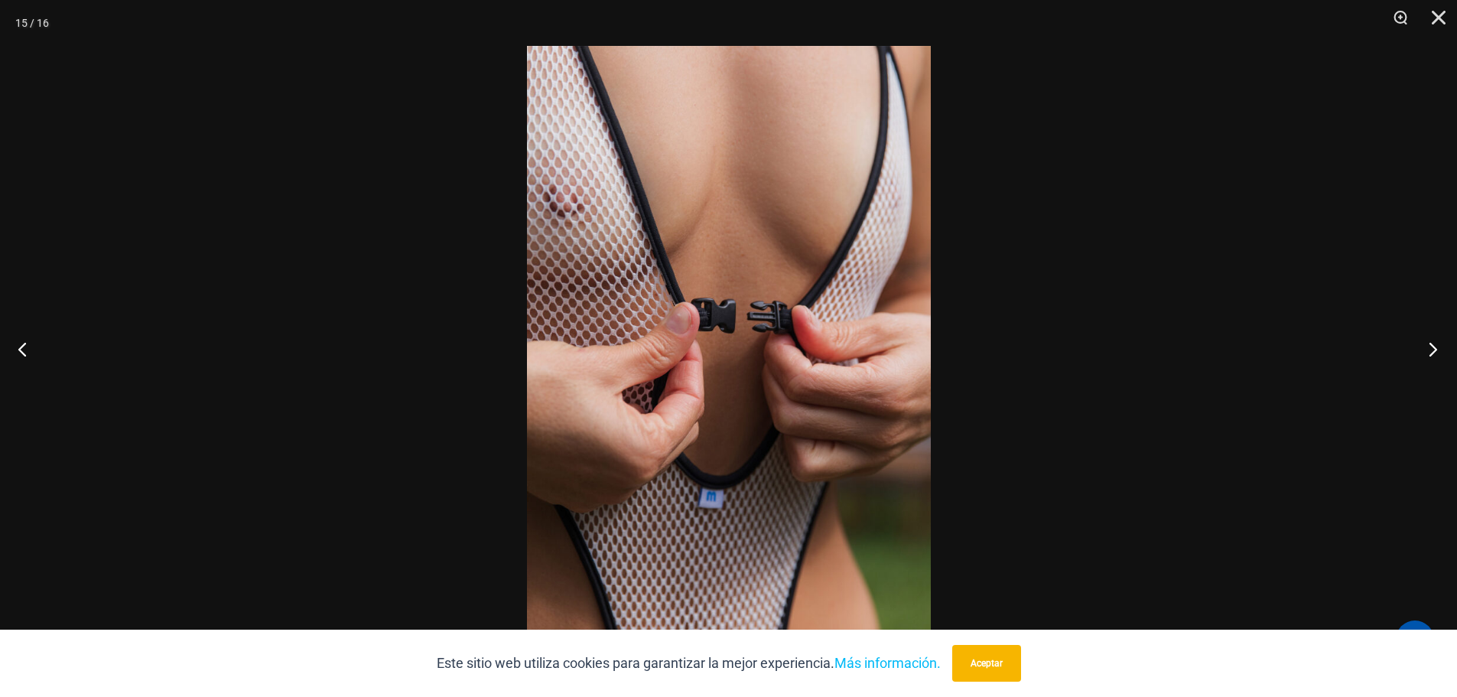
click at [1435, 346] on button "Próximo" at bounding box center [1428, 349] width 57 height 76
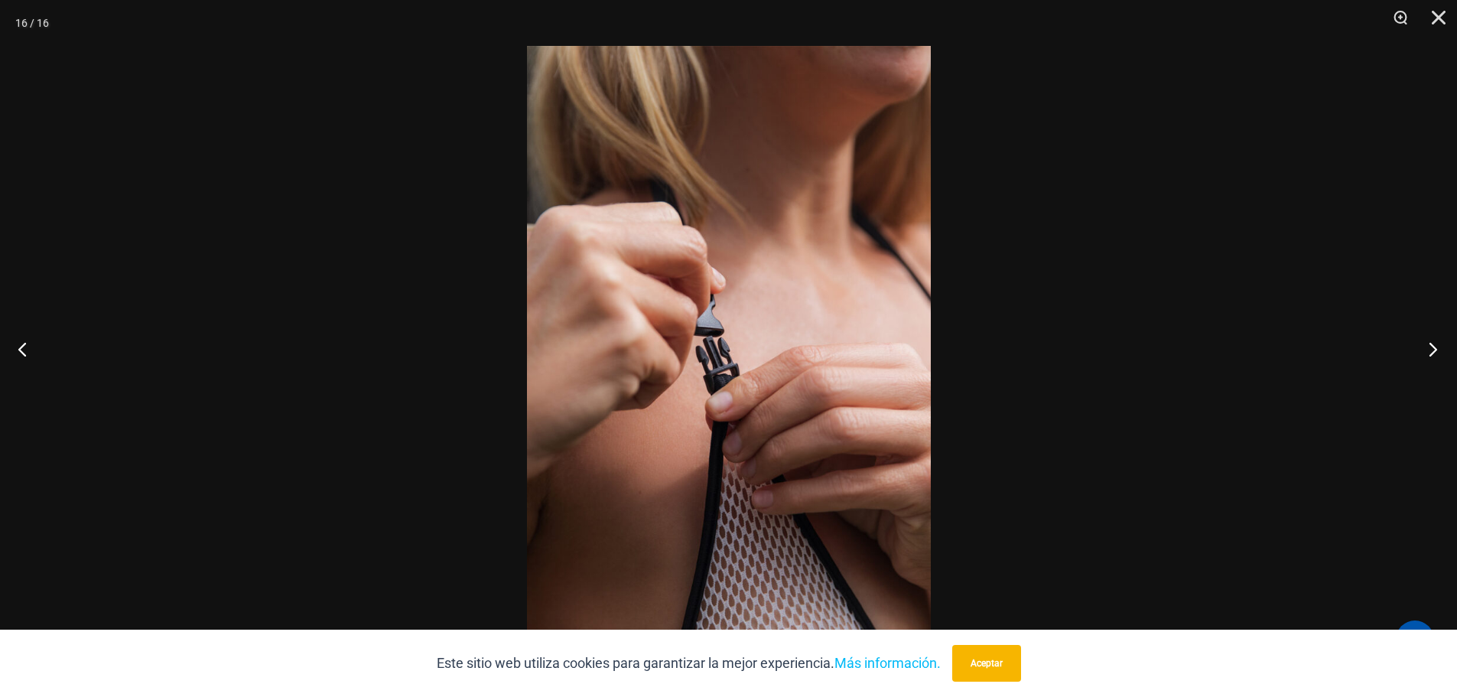
click at [1435, 346] on button "Próximo" at bounding box center [1428, 349] width 57 height 76
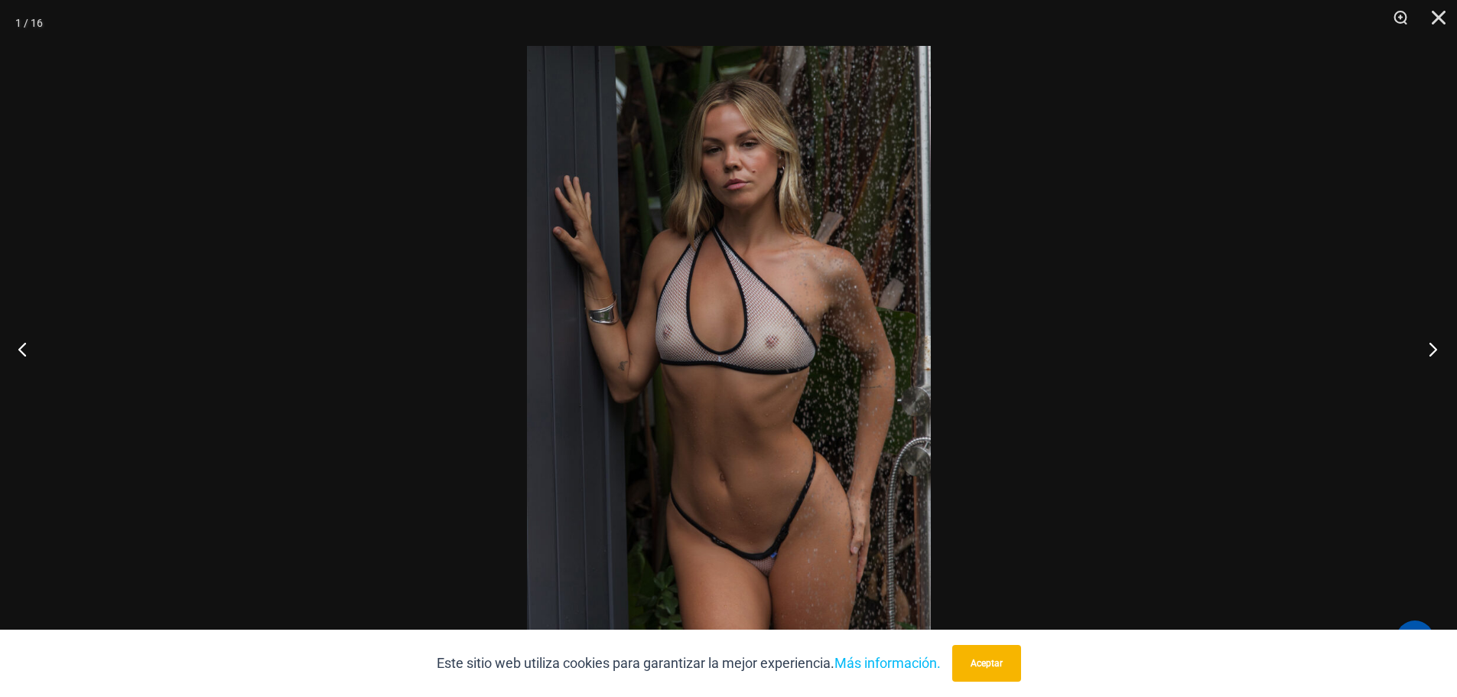
click at [1435, 346] on button "Próximo" at bounding box center [1428, 349] width 57 height 76
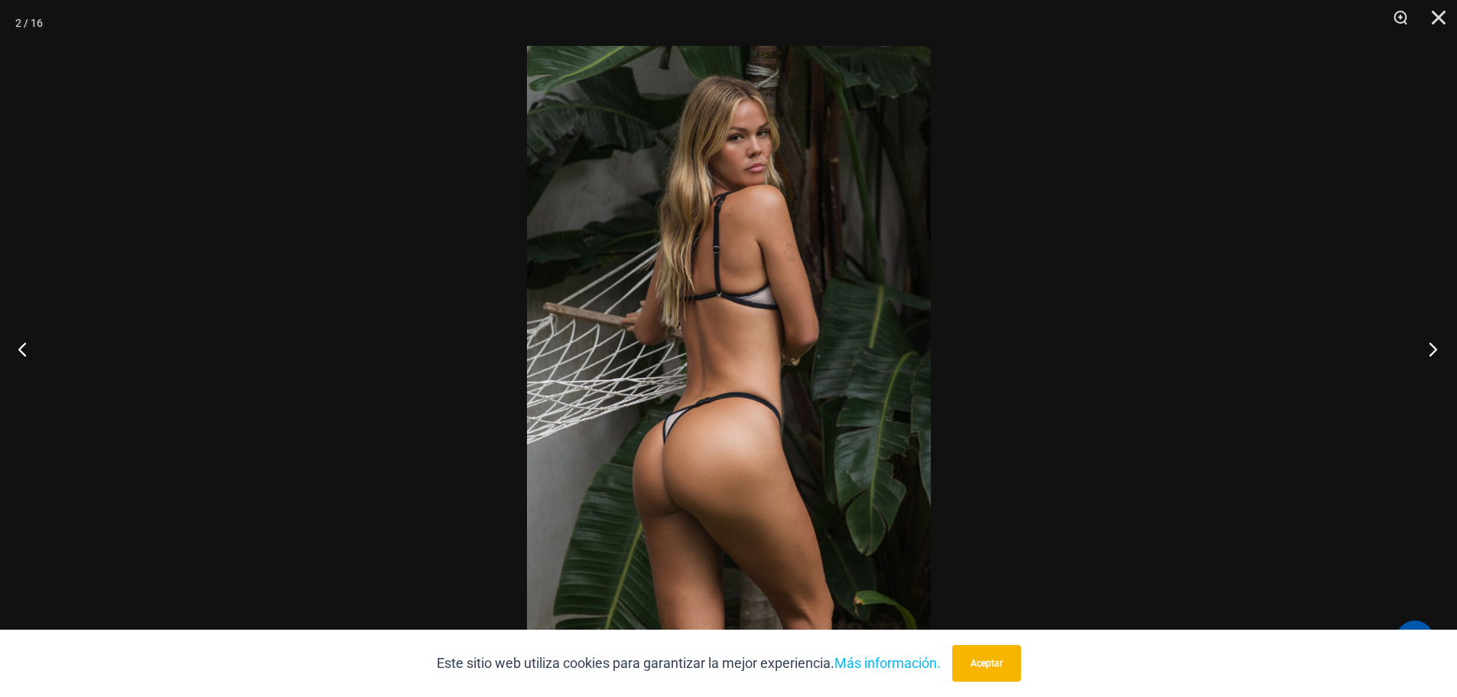
click at [1435, 346] on button "Próximo" at bounding box center [1428, 349] width 57 height 76
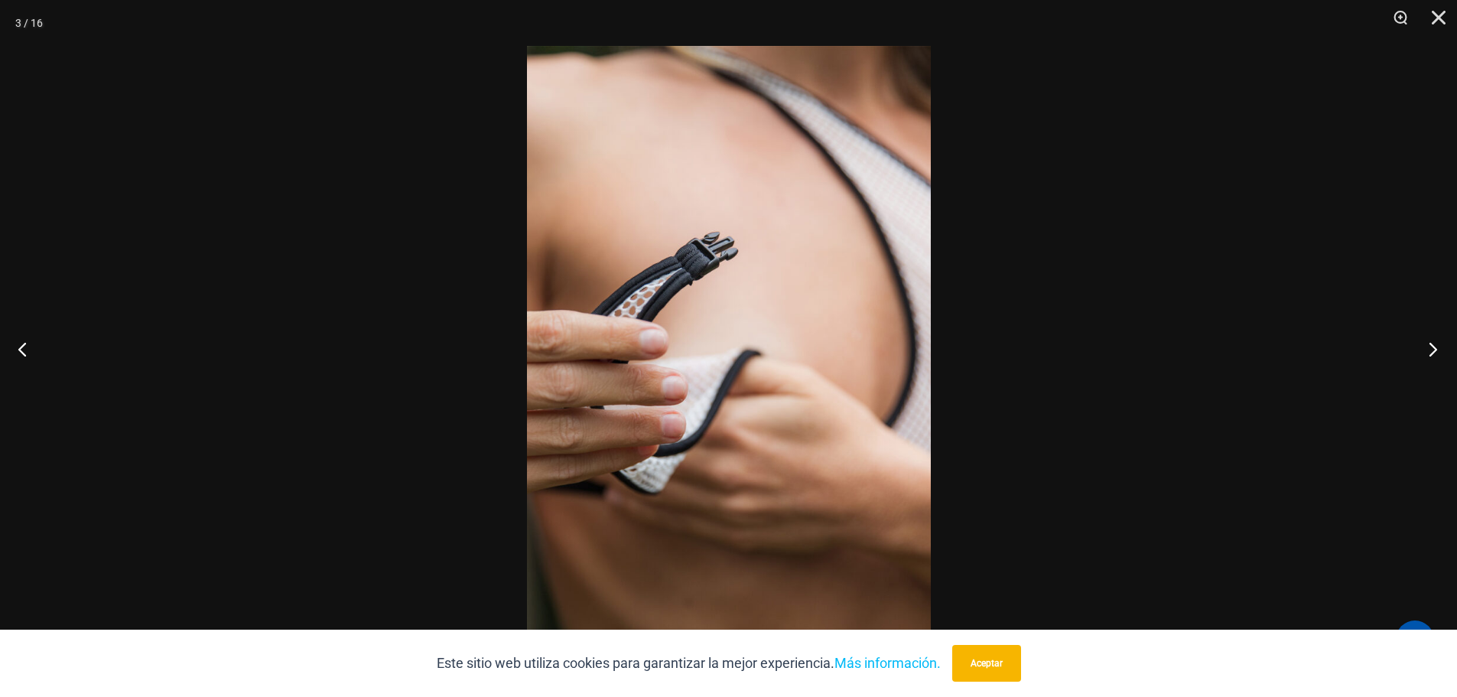
click at [1435, 346] on button "Próximo" at bounding box center [1428, 349] width 57 height 76
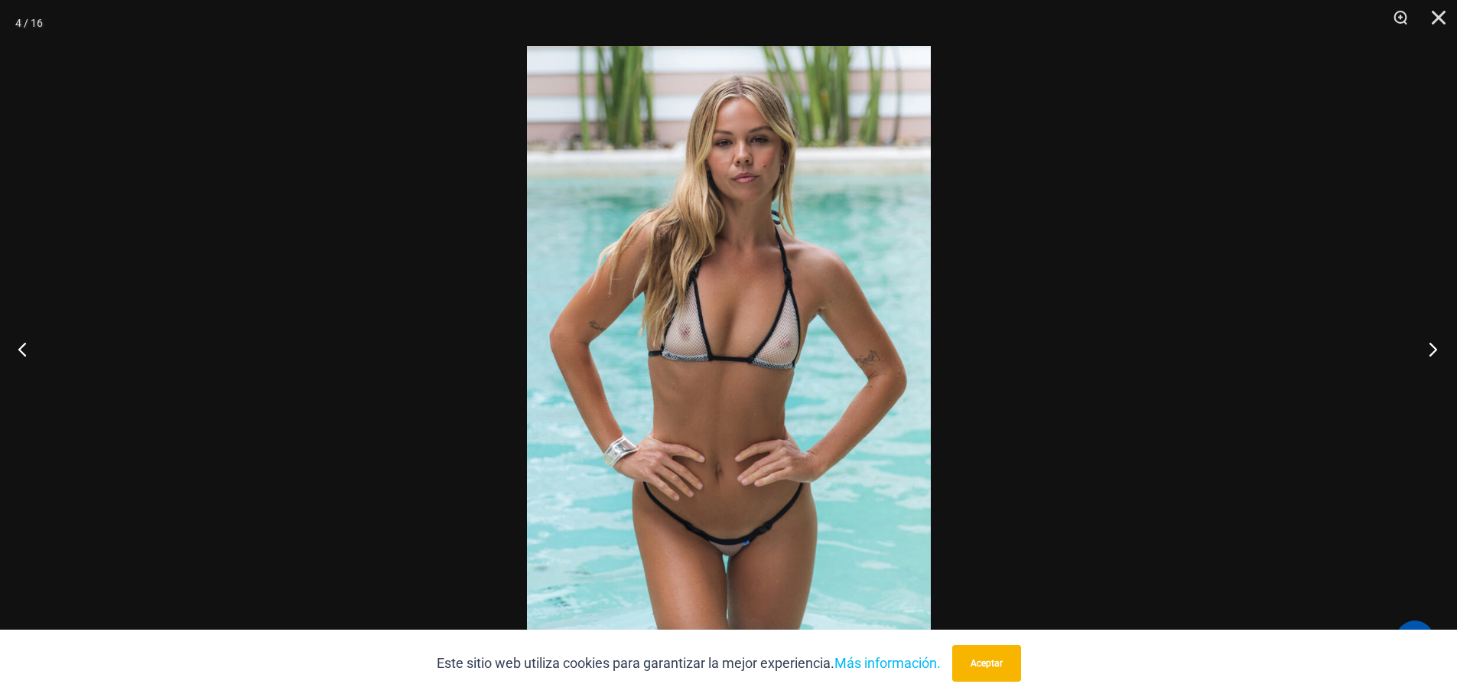
click at [1435, 346] on button "Próximo" at bounding box center [1428, 349] width 57 height 76
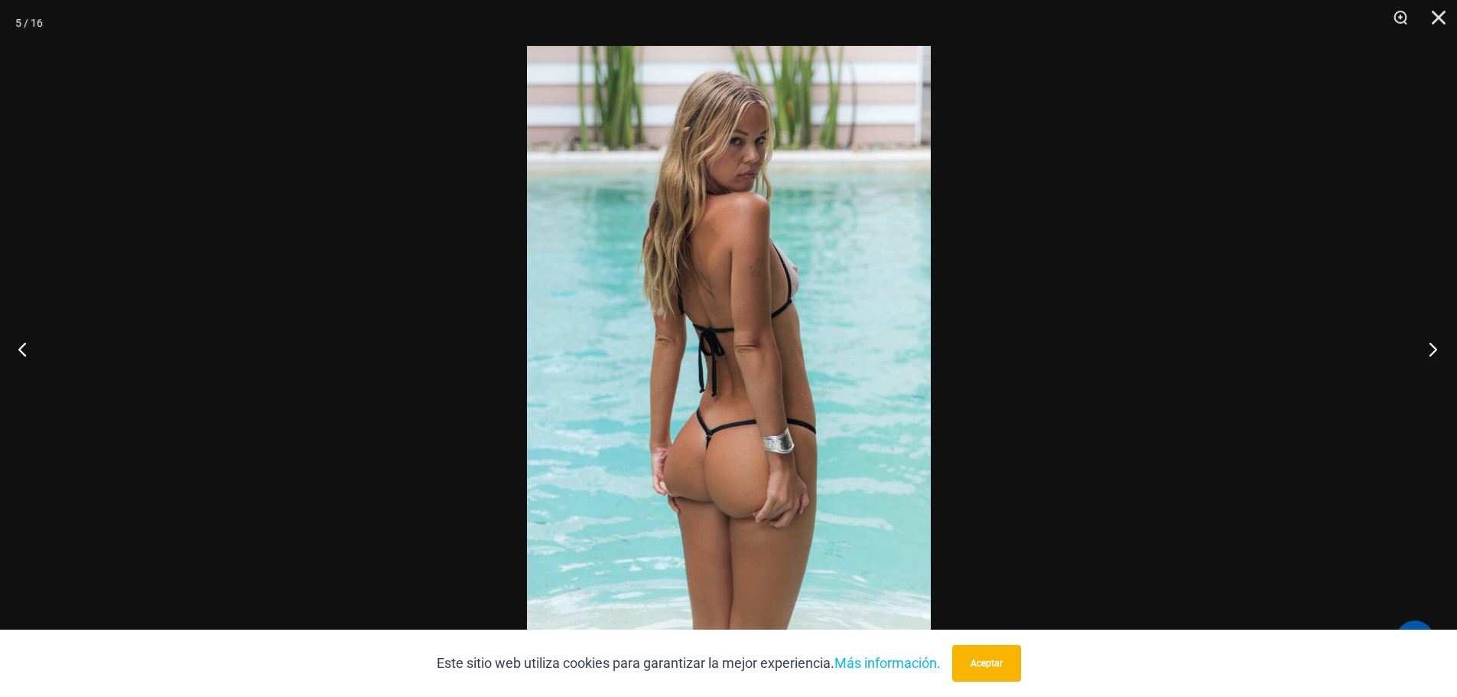
click at [1435, 346] on button "Próximo" at bounding box center [1428, 349] width 57 height 76
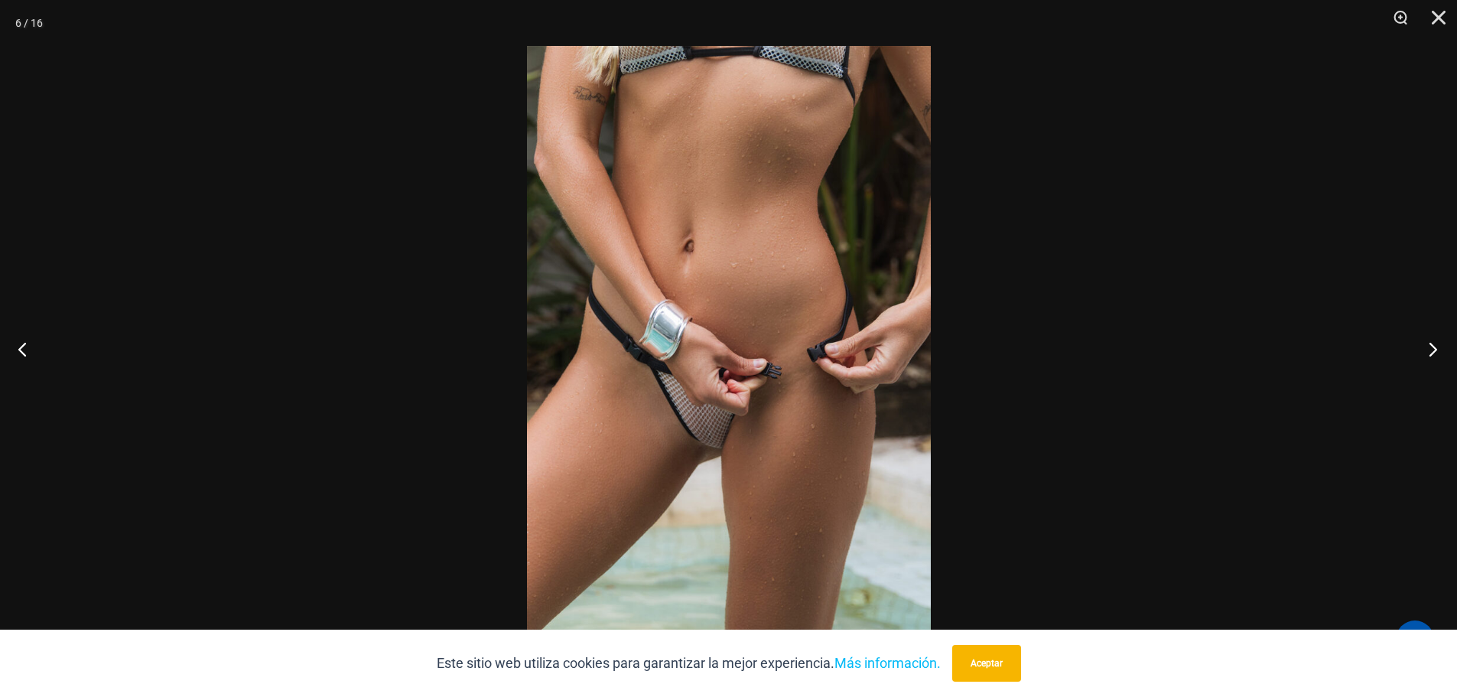
click at [1435, 346] on button "Próximo" at bounding box center [1428, 349] width 57 height 76
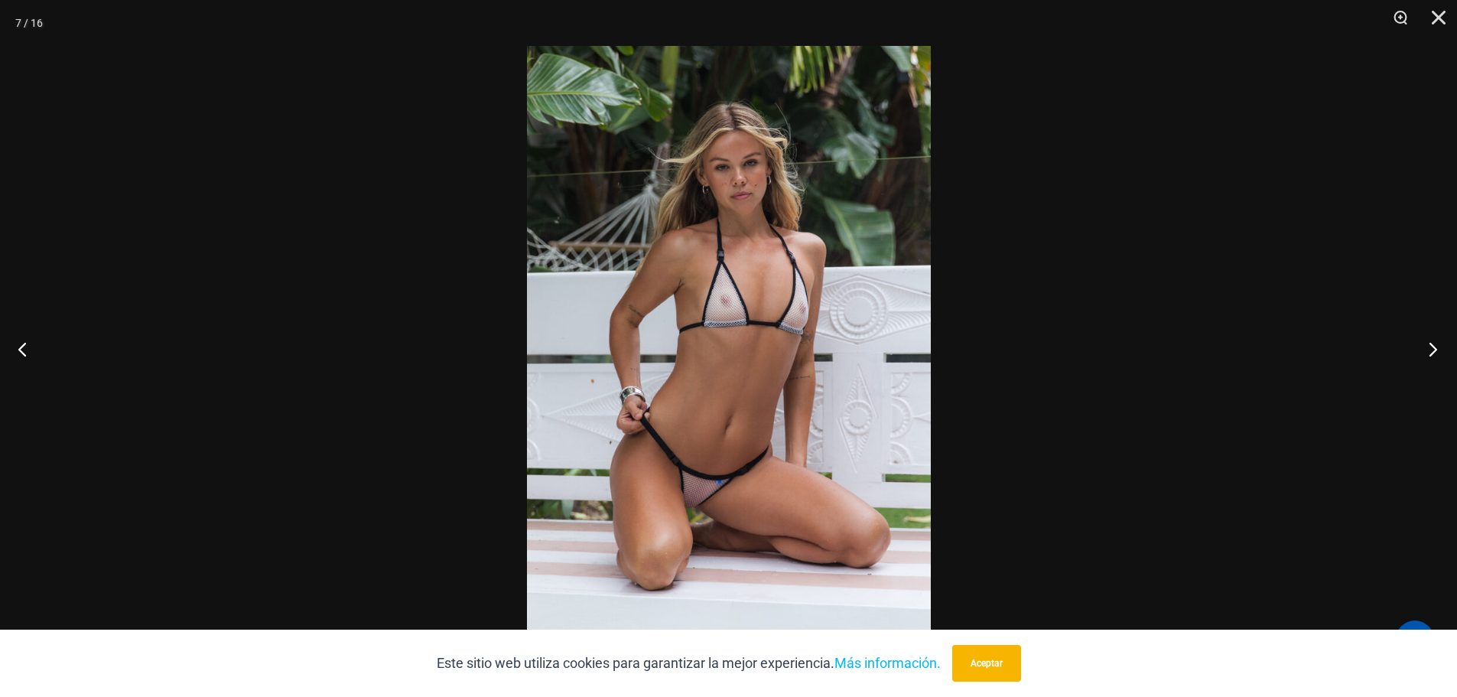
click at [1435, 346] on button "Próximo" at bounding box center [1428, 349] width 57 height 76
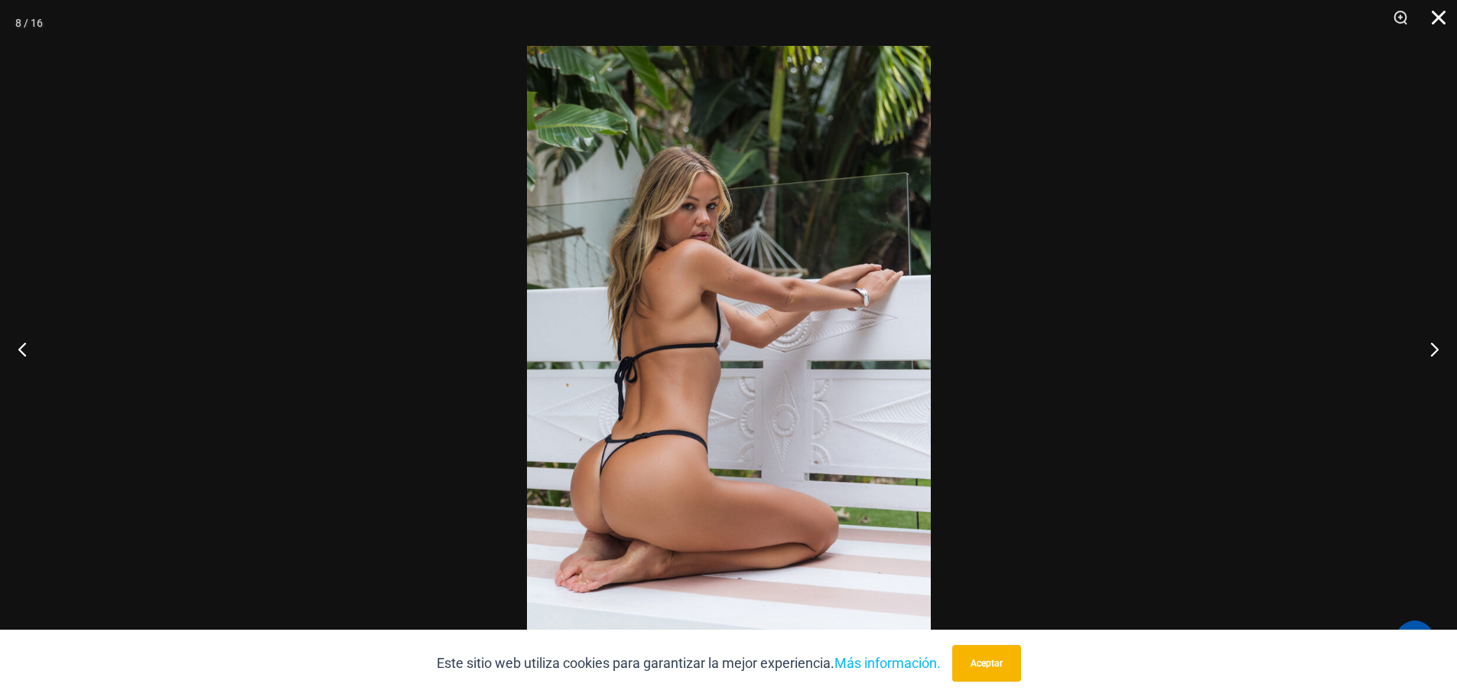
click at [1443, 19] on button "Cerca" at bounding box center [1433, 23] width 38 height 46
